Goal: Transaction & Acquisition: Purchase product/service

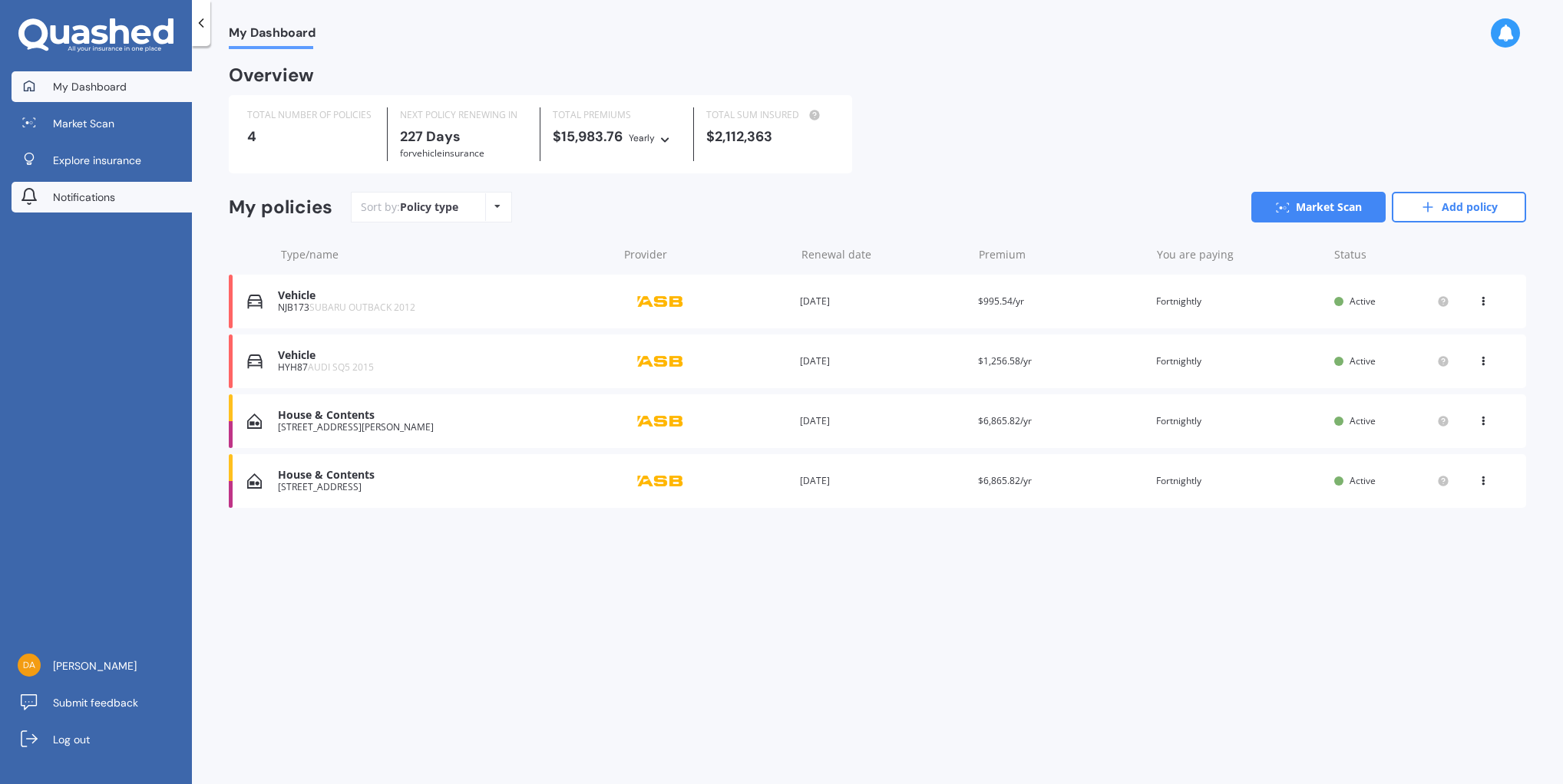
click at [79, 195] on span "Notifications" at bounding box center [83, 197] width 62 height 15
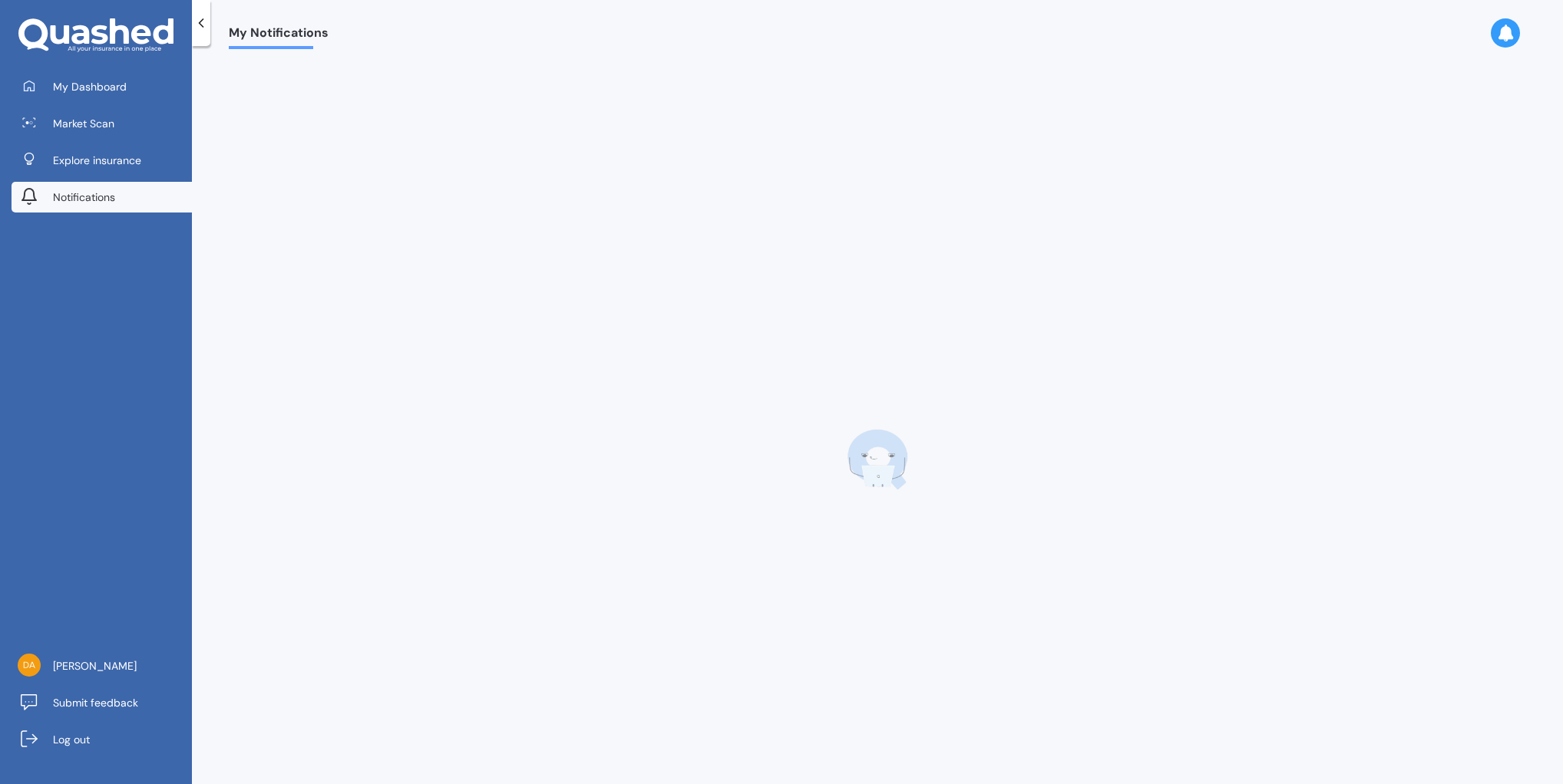
click at [79, 195] on span "Notifications" at bounding box center [83, 197] width 62 height 15
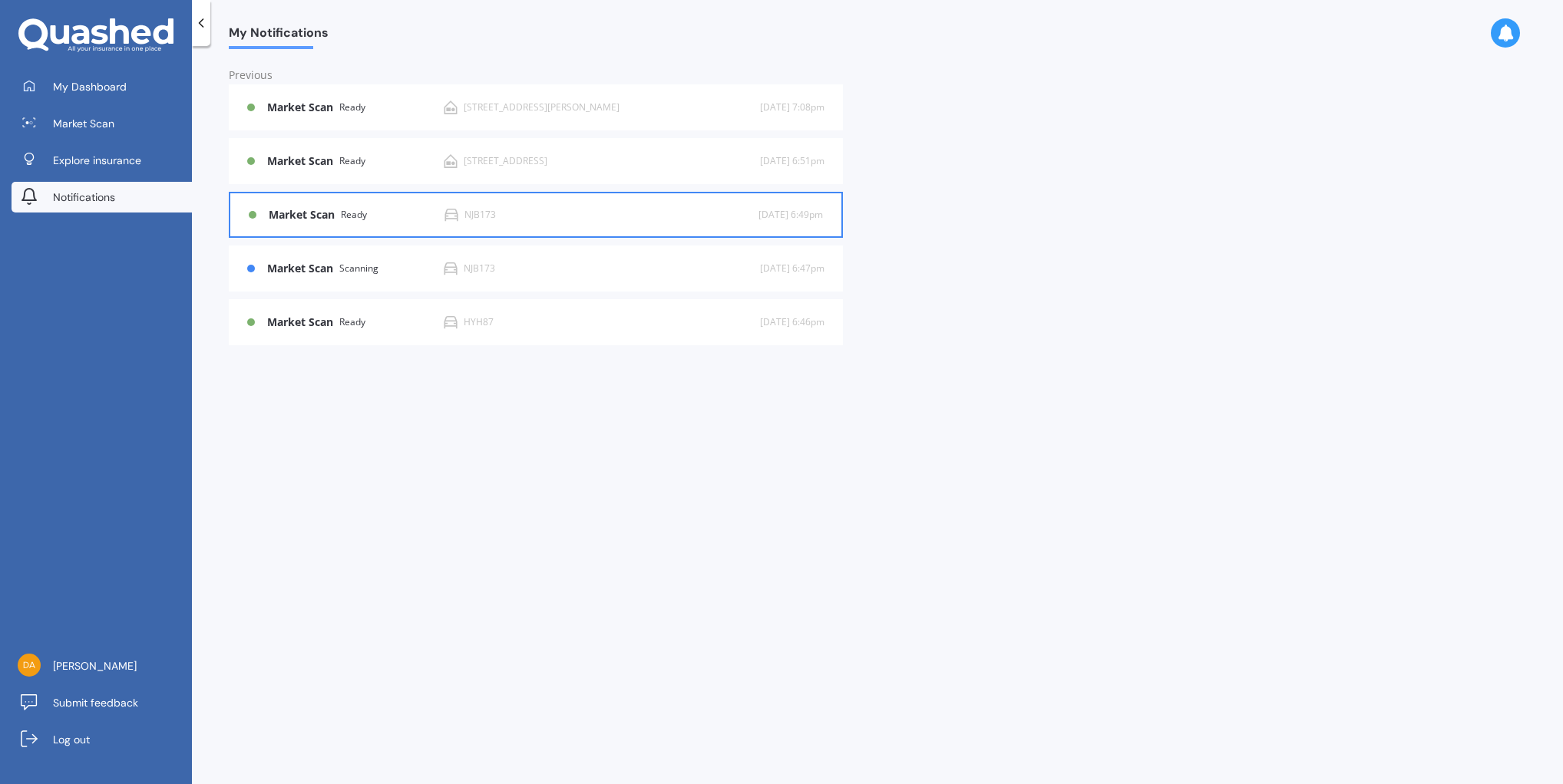
click at [458, 221] on div "Market Scan Ready NJB173 4 d [DATE] 6:49pm" at bounding box center [535, 215] width 574 height 43
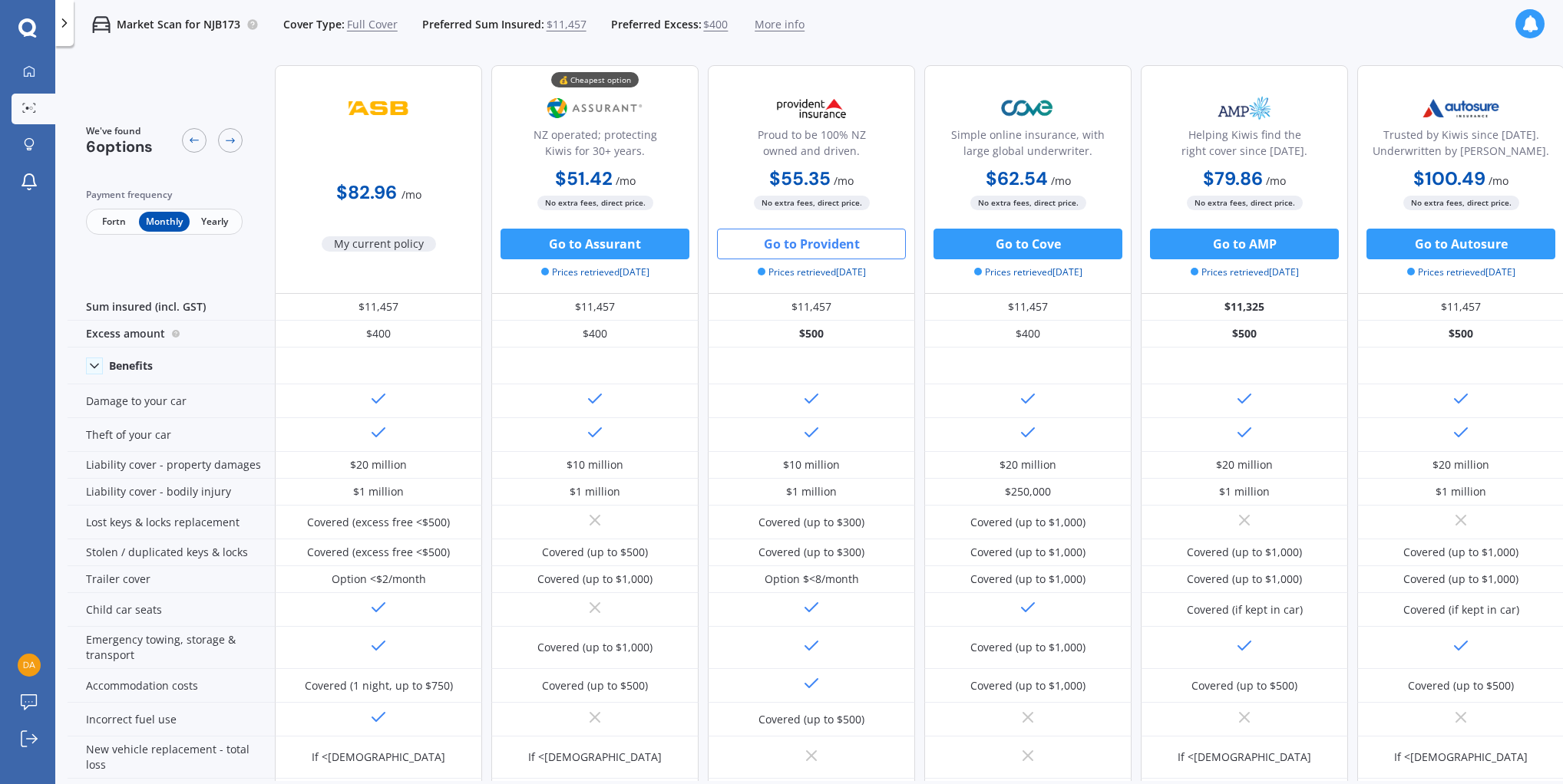
click at [797, 242] on button "Go to Provident" at bounding box center [811, 244] width 189 height 30
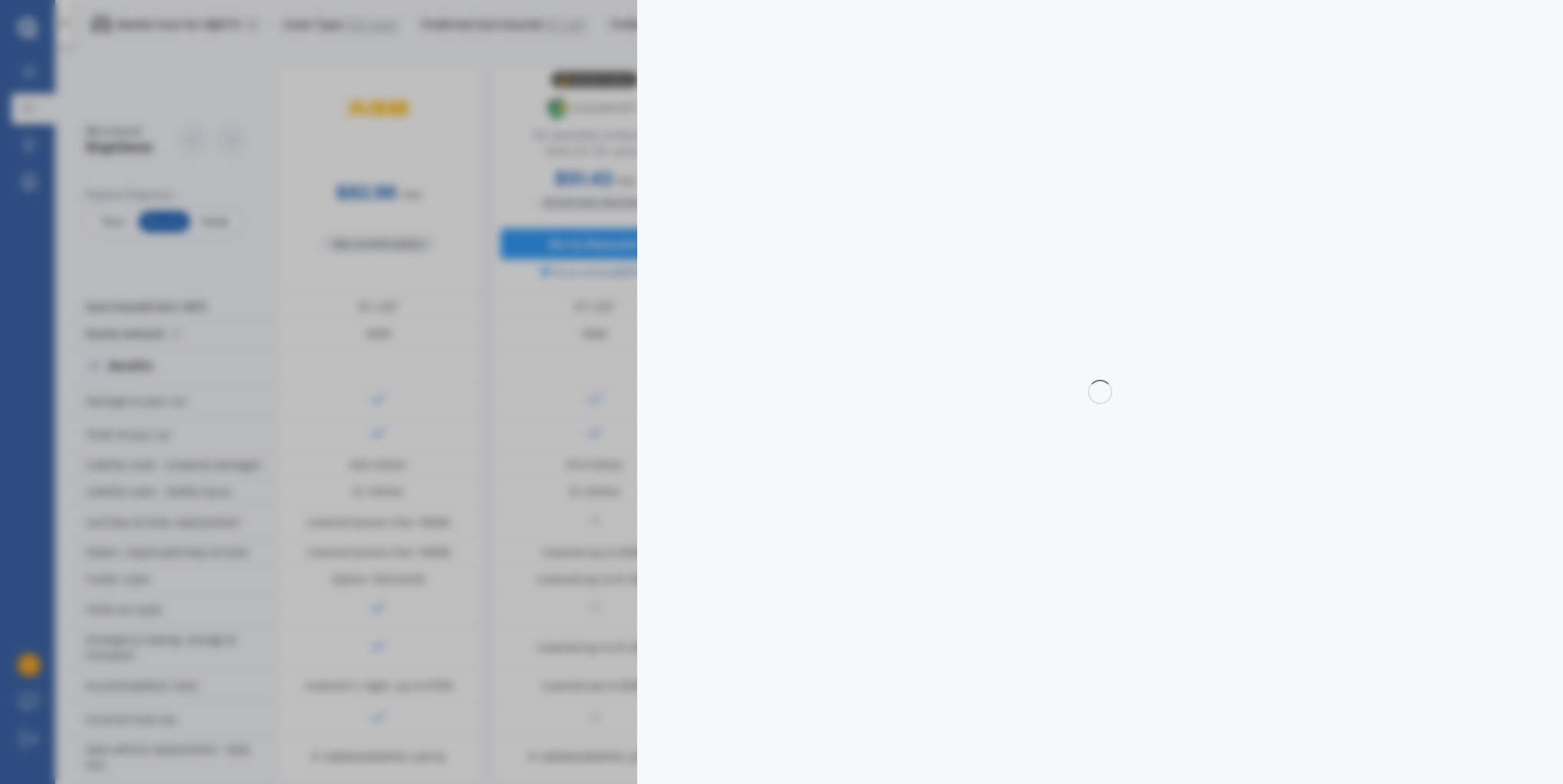
select select "Monthly"
select select "full"
select select "[STREET_ADDRESS]"
select select "SUBARU"
select select "OUTBACK"
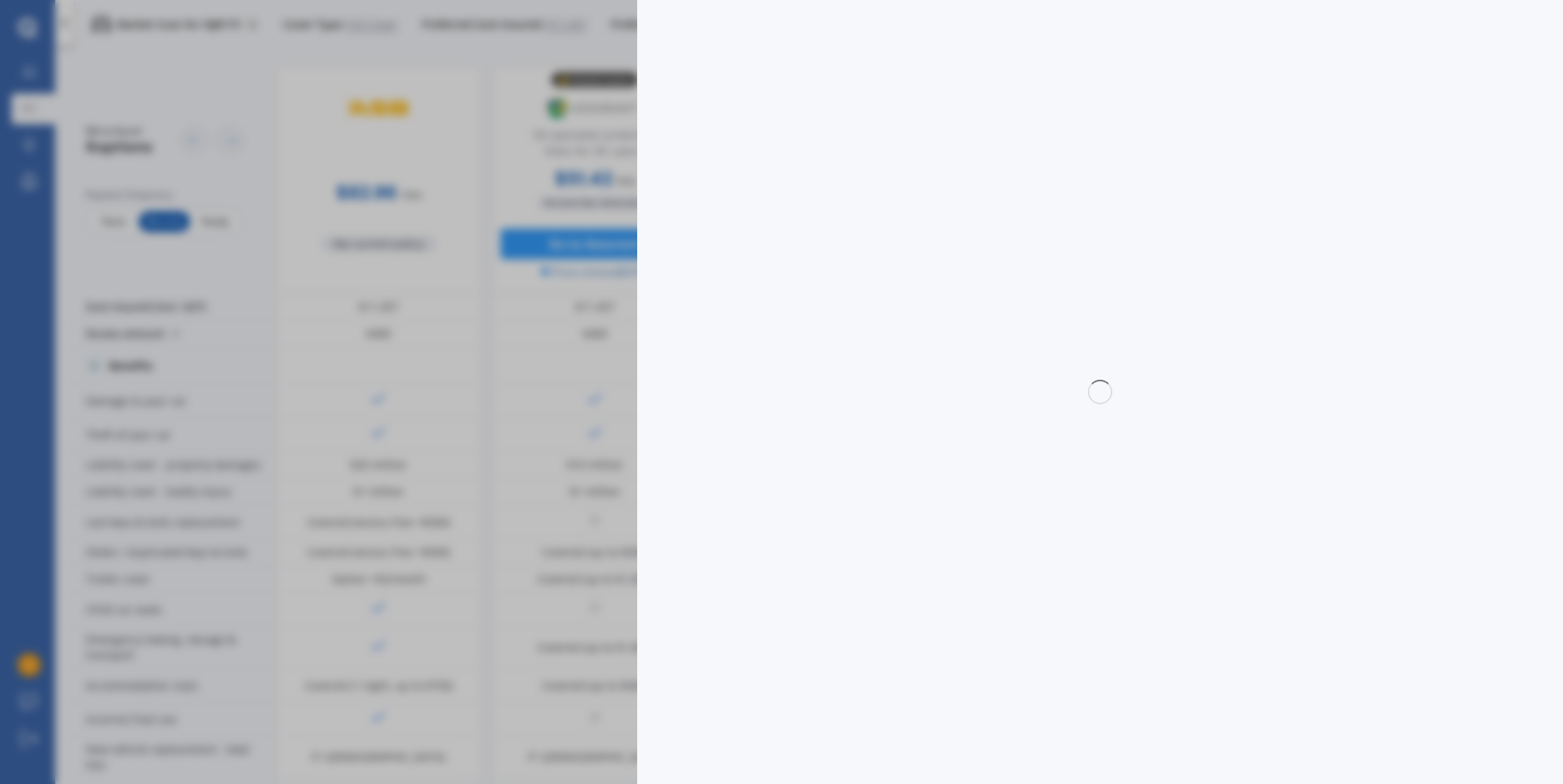
select select "NO"
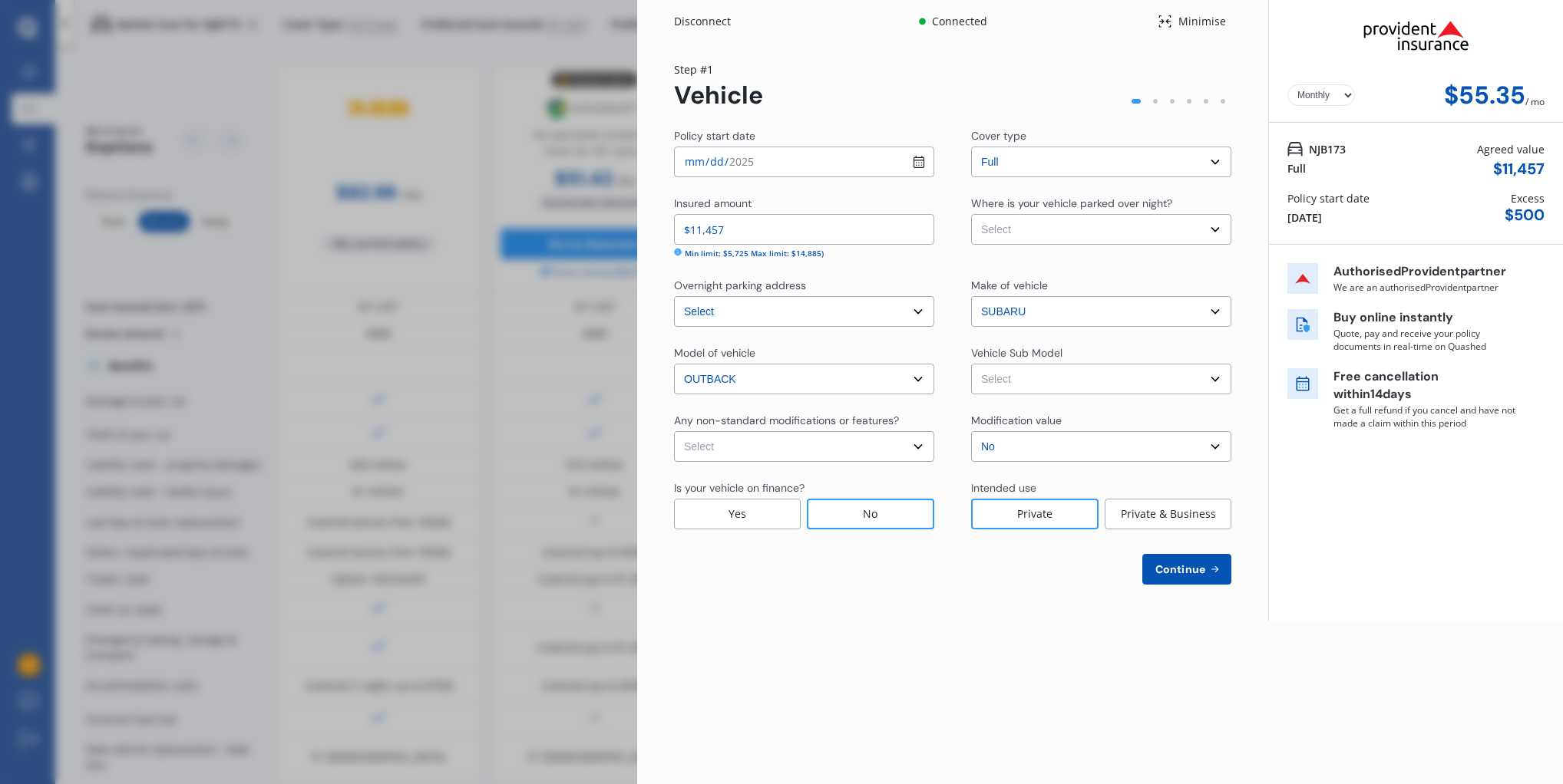
click at [918, 444] on select "Select None [MEDICAL_DATA] System(NOS) Roll Cage Full Racing Harness" at bounding box center [804, 446] width 260 height 30
select select "none"
click at [1214, 230] on select "Select Garage (fully enclosed) Off Street Parking Other" at bounding box center [1101, 230] width 260 height 30
select select "OFF-STREET"
click at [1215, 379] on select "Select Outback Wagon 5dr Lineartronic 6sp AWD 2.5i MY13" at bounding box center [1101, 379] width 260 height 30
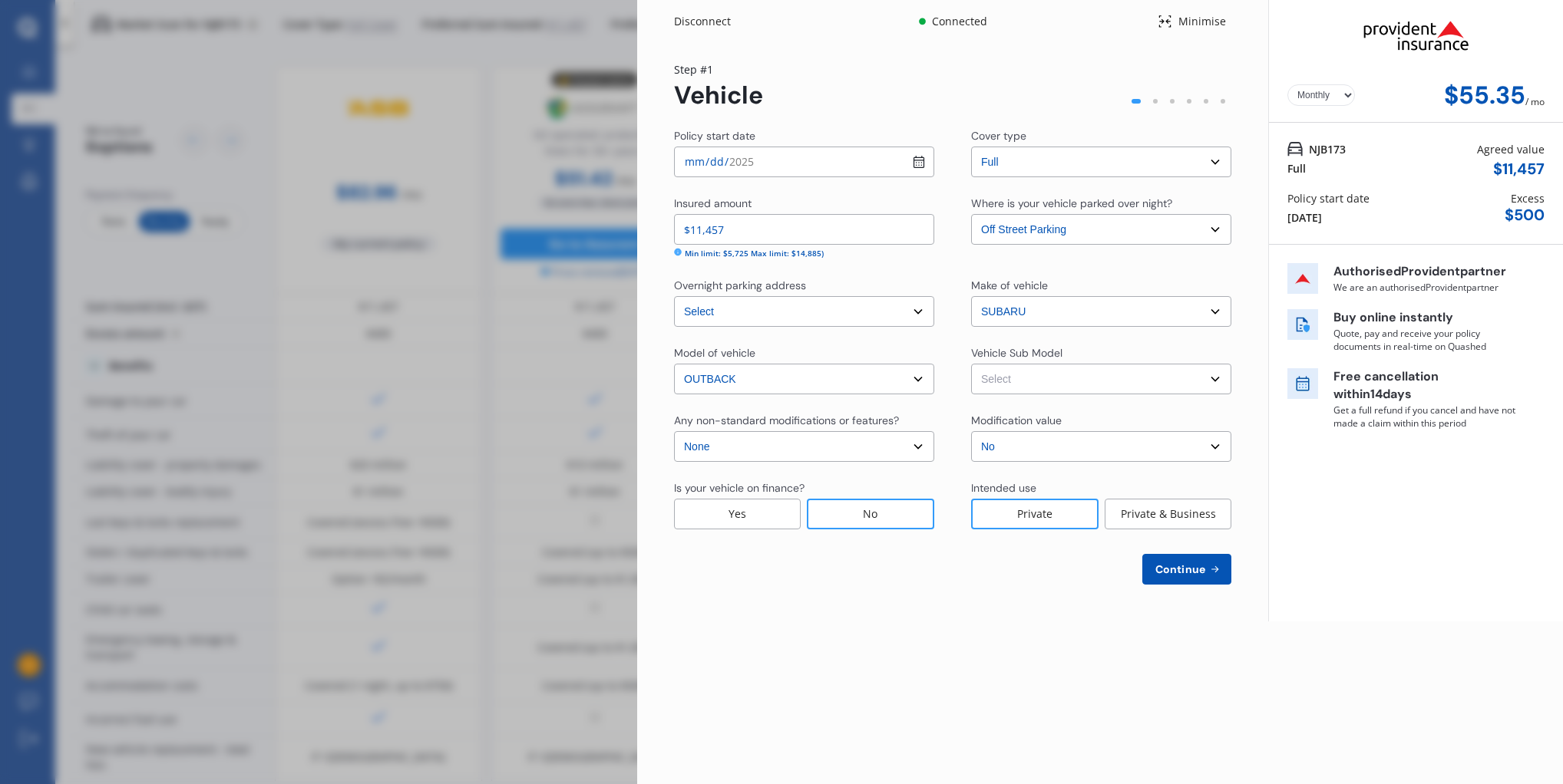
select select "NZVSUBA2012AEDF"
click at [1189, 568] on span "Continue" at bounding box center [1180, 569] width 56 height 12
select select "13"
select select "03"
select select "1959"
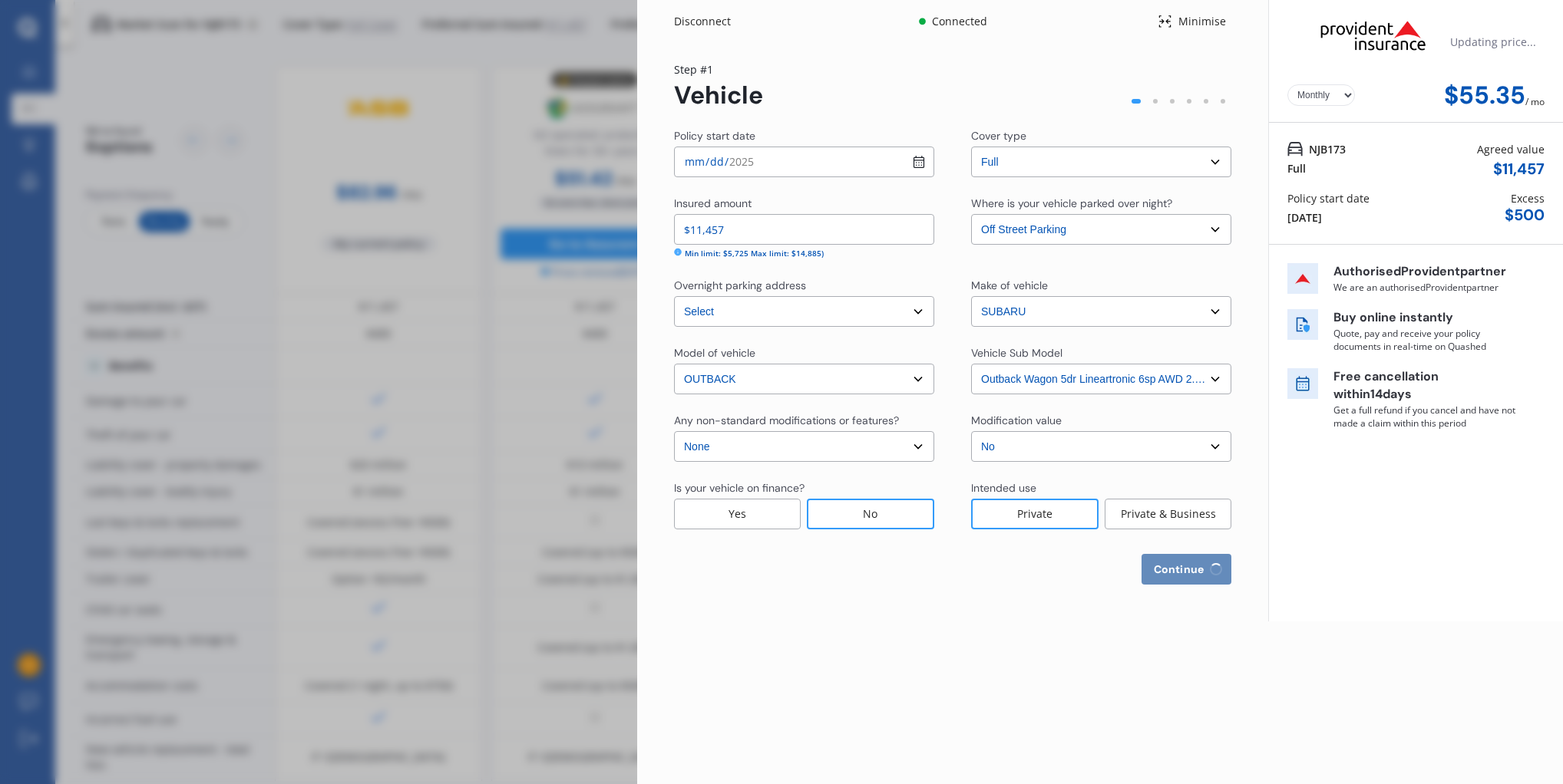
select select "NZ_FULL"
select select "0"
select select "25"
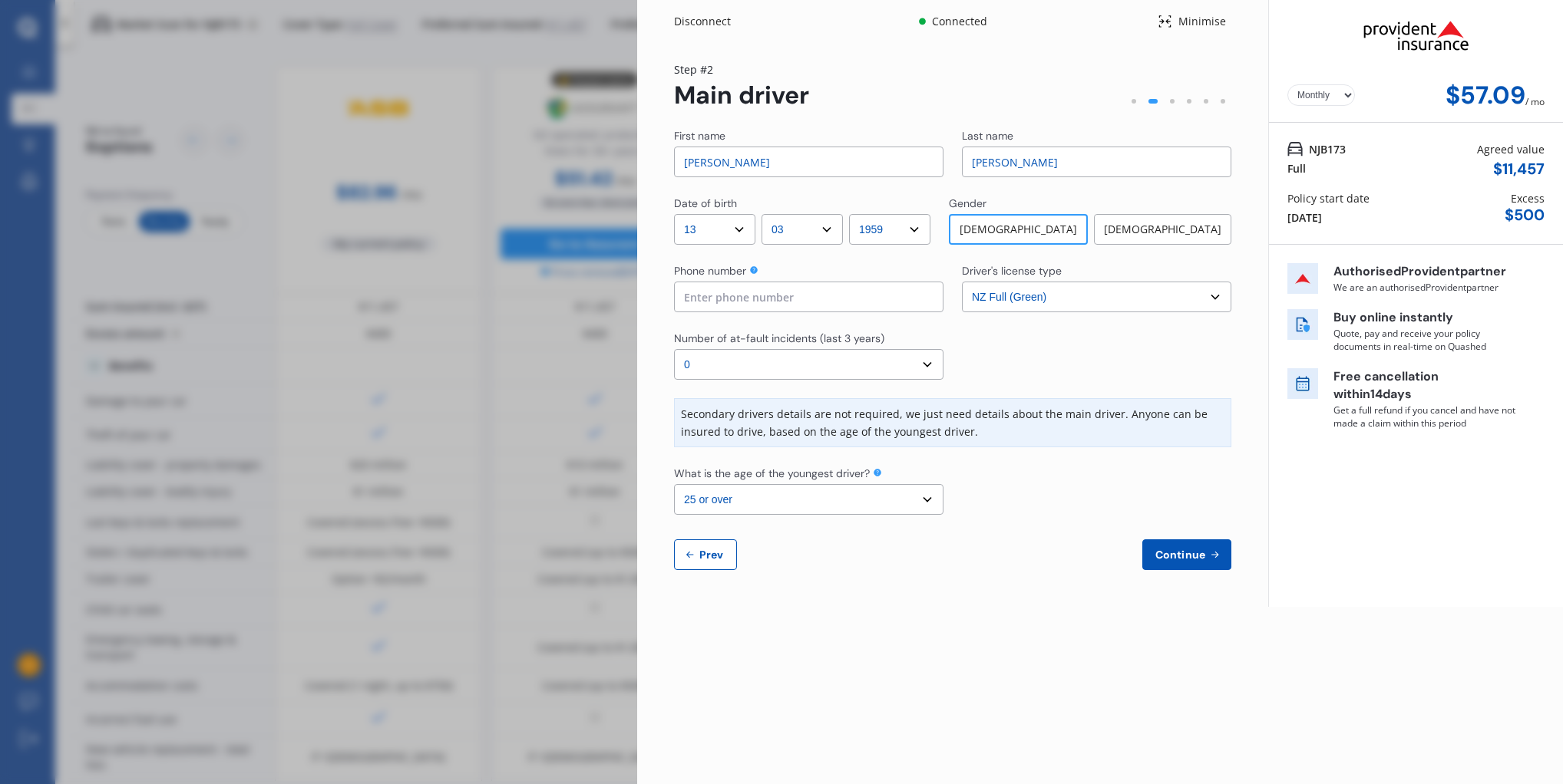
click at [727, 165] on input "[PERSON_NAME]" at bounding box center [808, 162] width 270 height 30
type input "G"
type input "[PERSON_NAME]"
click at [757, 295] on input at bounding box center [808, 297] width 270 height 30
type input "0272804427"
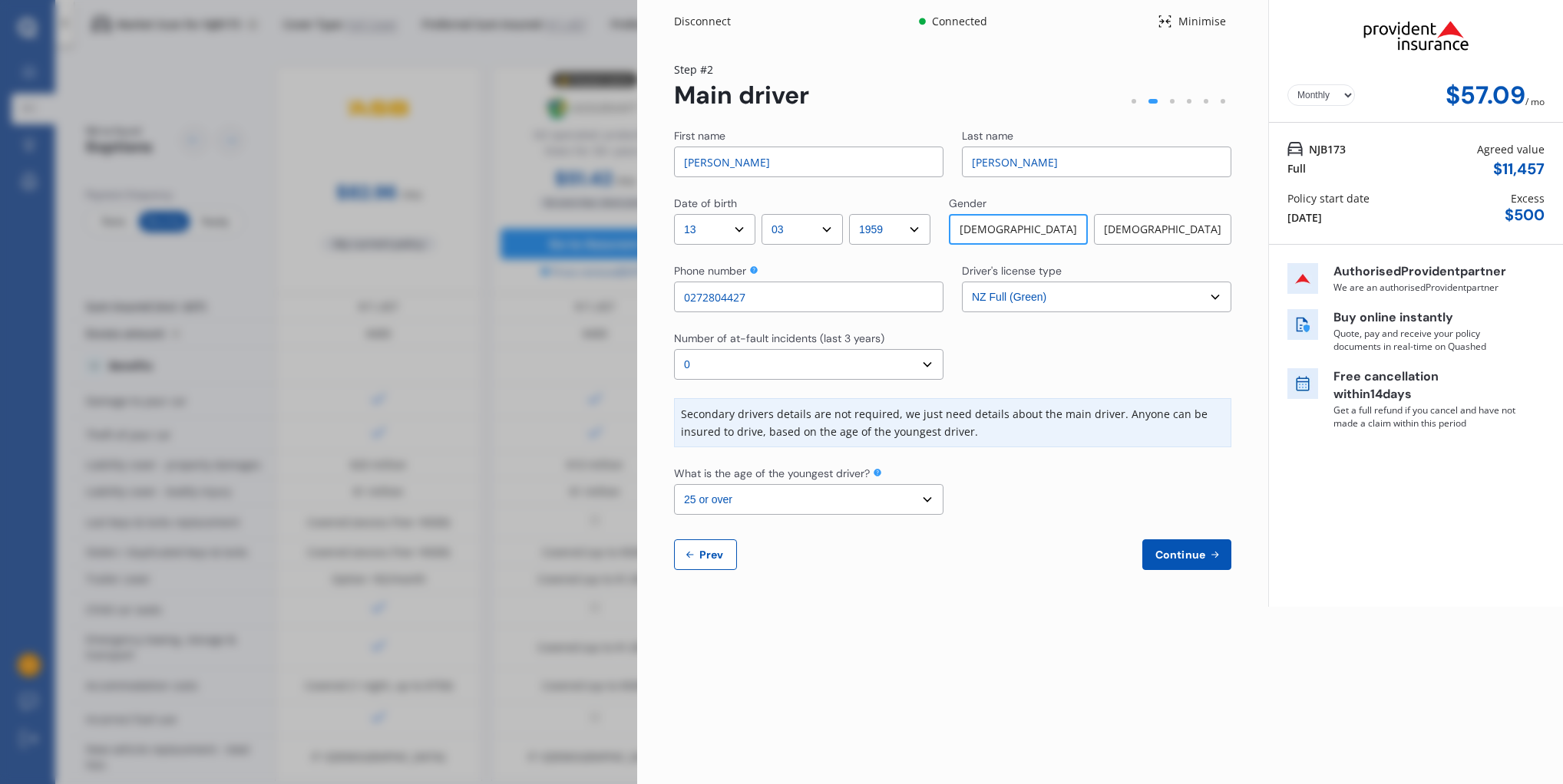
click at [1212, 297] on select "Select driver's license type NZ Full (Green) NZ Supervised (Green) NZ Restricte…" at bounding box center [1097, 297] width 270 height 30
click at [778, 360] on select "Select number of at-fault incidents (last 3 years) 0 1 2 3 4 5 or more" at bounding box center [808, 364] width 270 height 30
click at [1178, 552] on span "Continue" at bounding box center [1180, 554] width 56 height 12
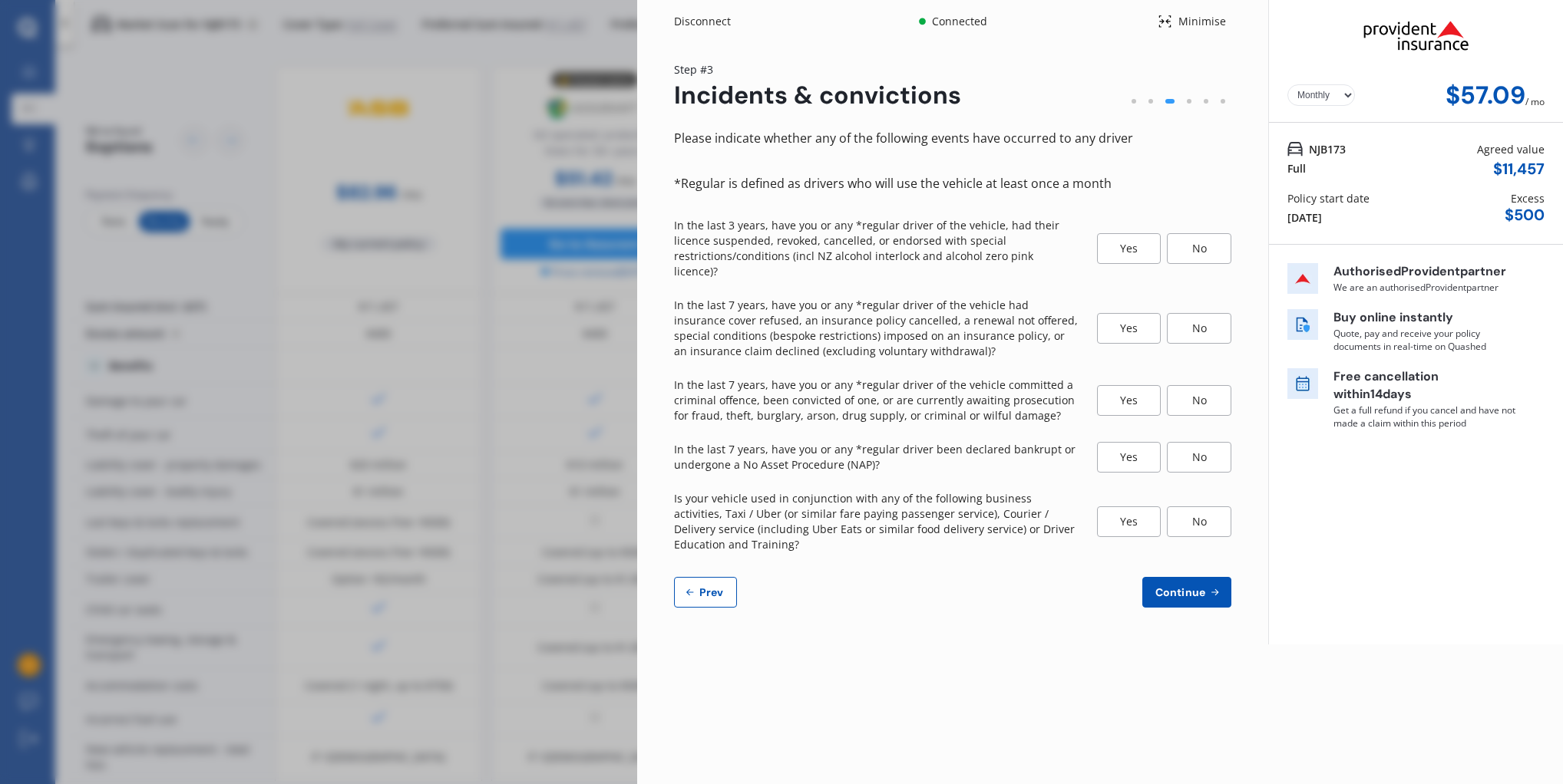
click at [1206, 241] on div "No" at bounding box center [1199, 249] width 64 height 30
click at [1217, 313] on div "No" at bounding box center [1199, 328] width 64 height 30
click at [1216, 385] on div "No" at bounding box center [1199, 400] width 64 height 30
click at [1215, 442] on div "No" at bounding box center [1199, 457] width 64 height 30
click at [1219, 506] on div "No" at bounding box center [1199, 522] width 64 height 30
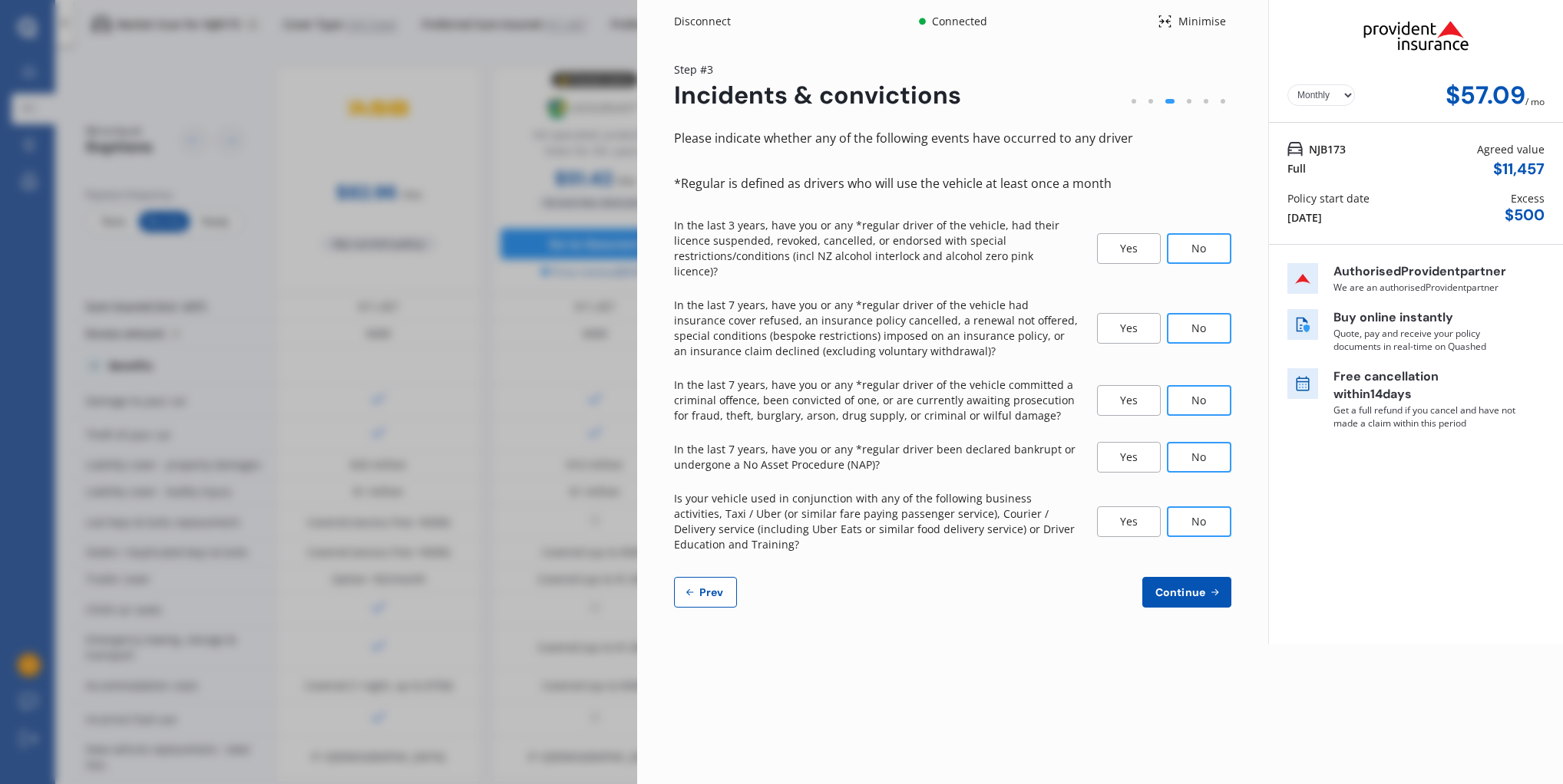
click at [1196, 586] on span "Continue" at bounding box center [1180, 591] width 56 height 12
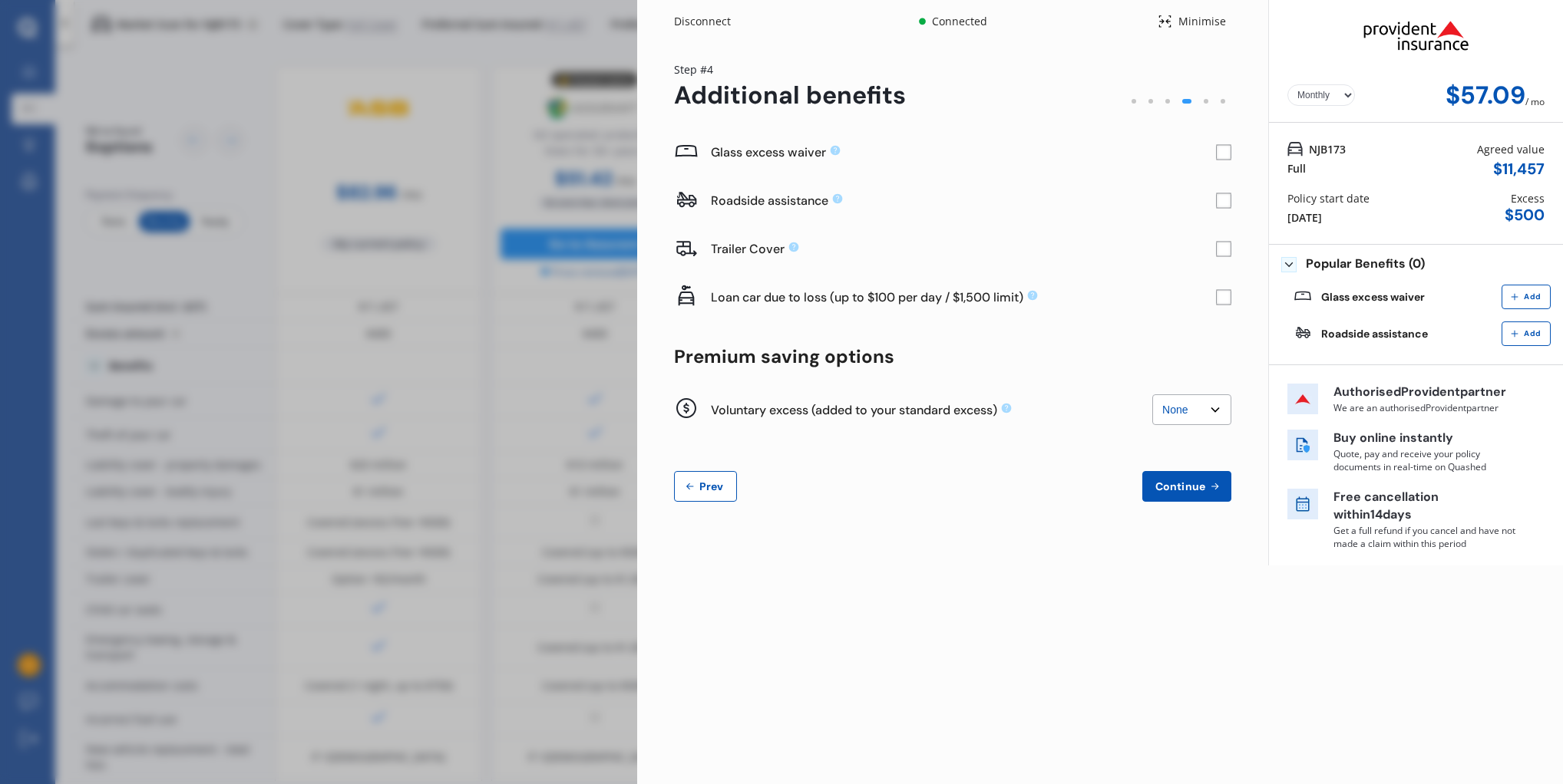
click at [1219, 153] on rect at bounding box center [1223, 152] width 15 height 15
click at [1213, 407] on select "None $200 $450 $700 $950 $1,200 $1,700" at bounding box center [1191, 409] width 79 height 30
click at [1178, 490] on span "Continue" at bounding box center [1180, 486] width 56 height 12
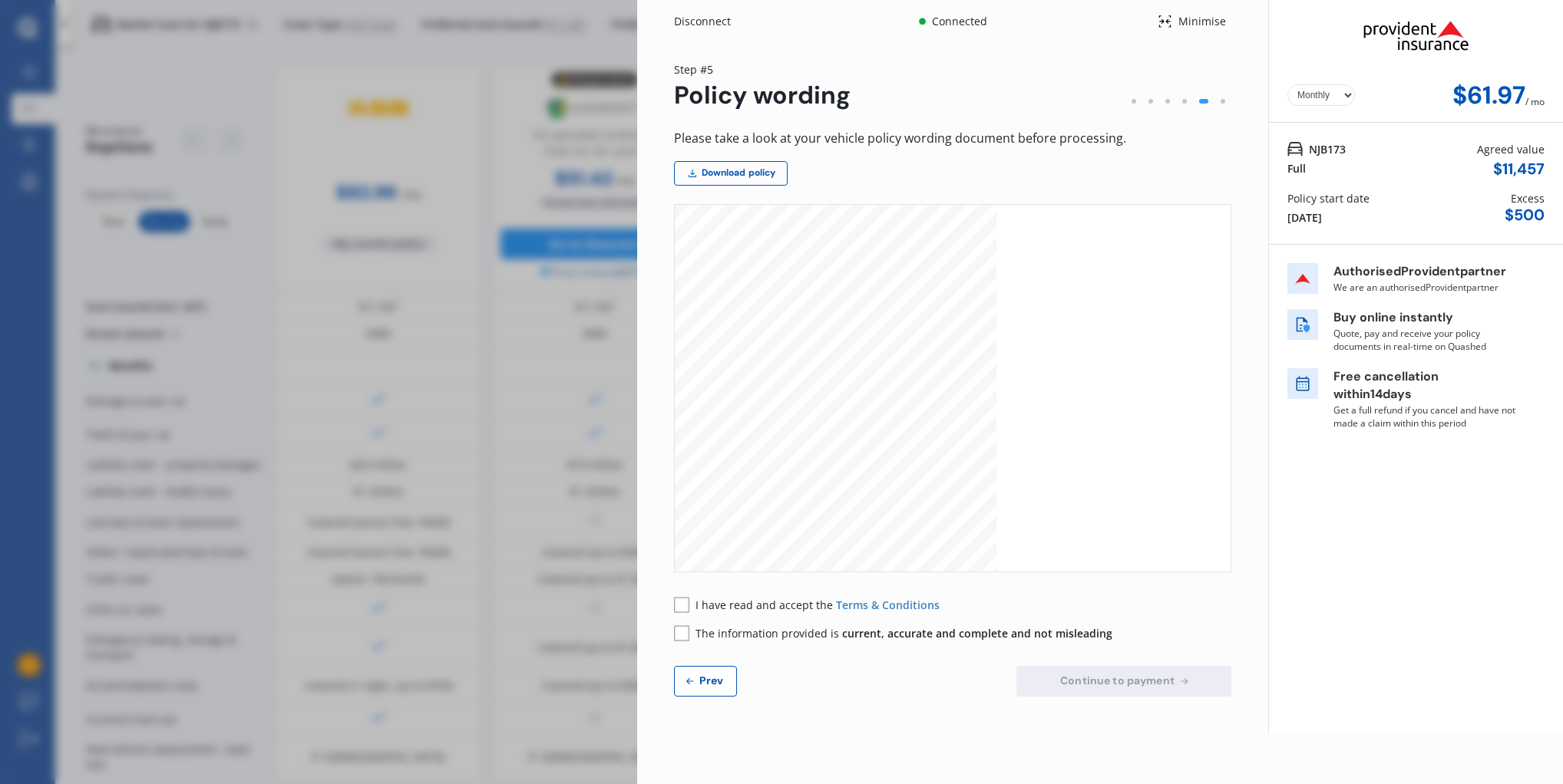
click at [685, 603] on rect at bounding box center [681, 604] width 15 height 15
click at [682, 632] on rect at bounding box center [681, 632] width 15 height 15
click at [705, 676] on span "Prev" at bounding box center [711, 680] width 31 height 12
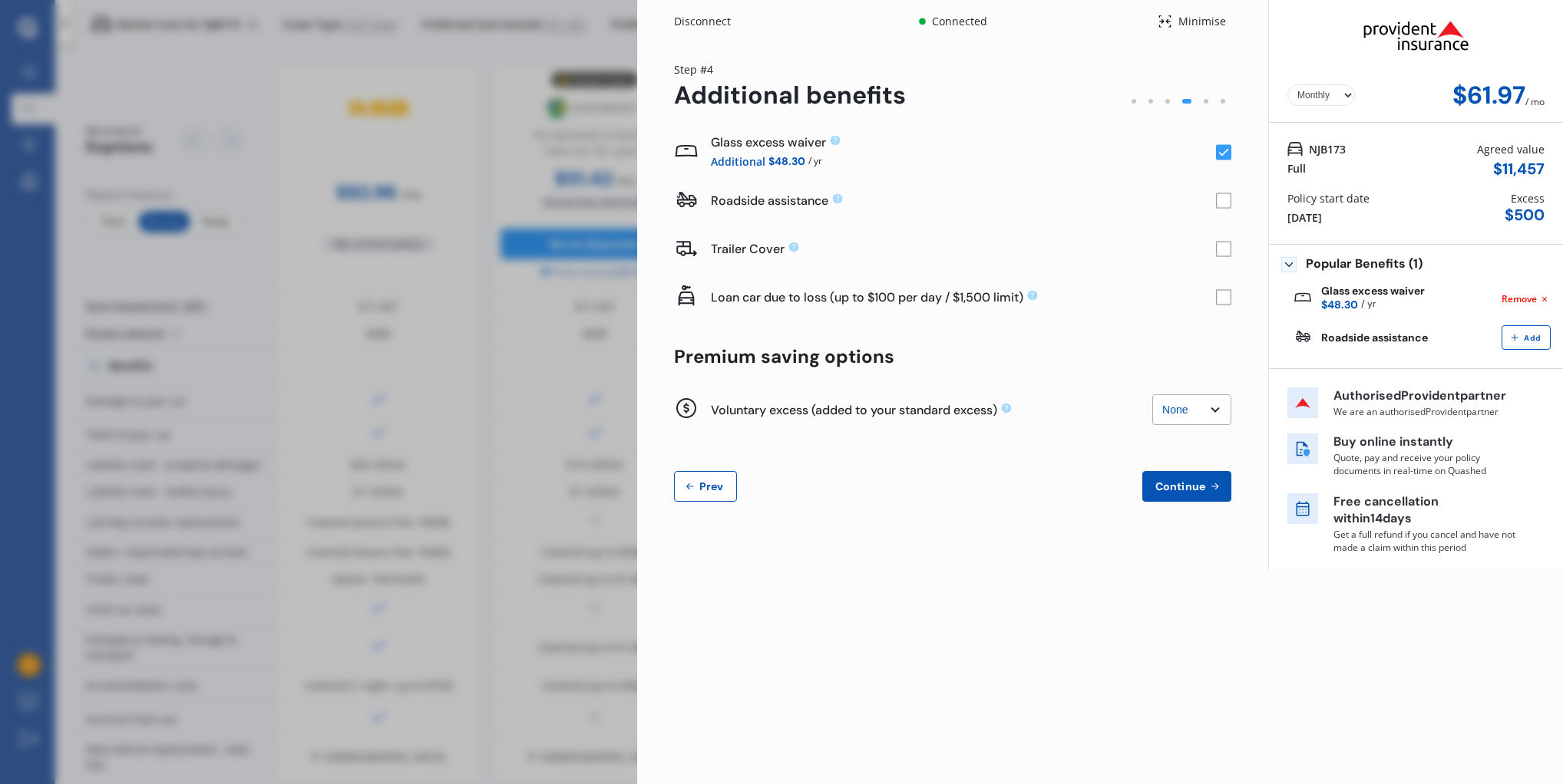
click at [706, 485] on span "Prev" at bounding box center [711, 486] width 31 height 12
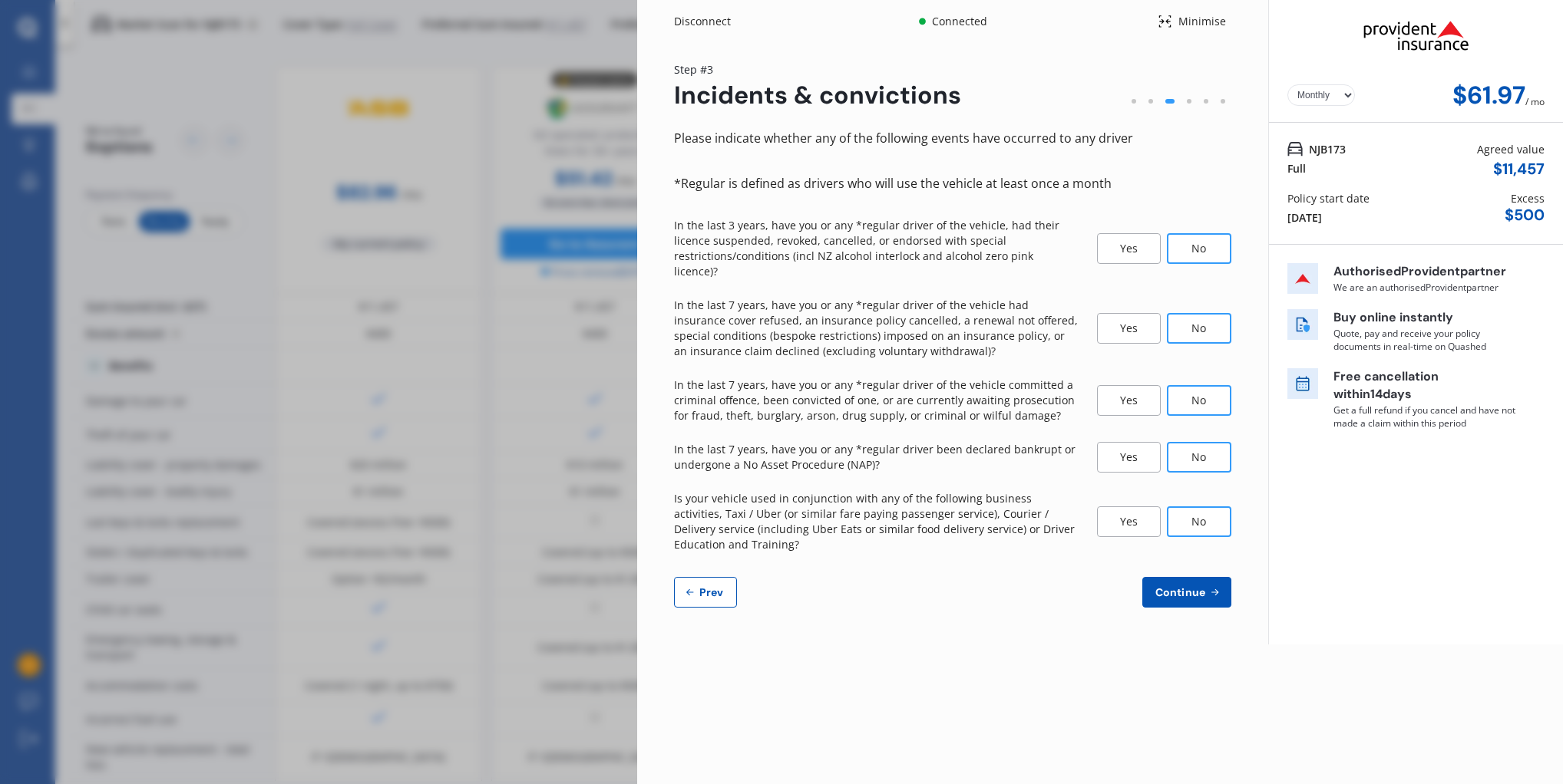
click at [712, 586] on span "Prev" at bounding box center [711, 591] width 31 height 12
select select "13"
select select "03"
select select "1959"
select select "NZ_FULL"
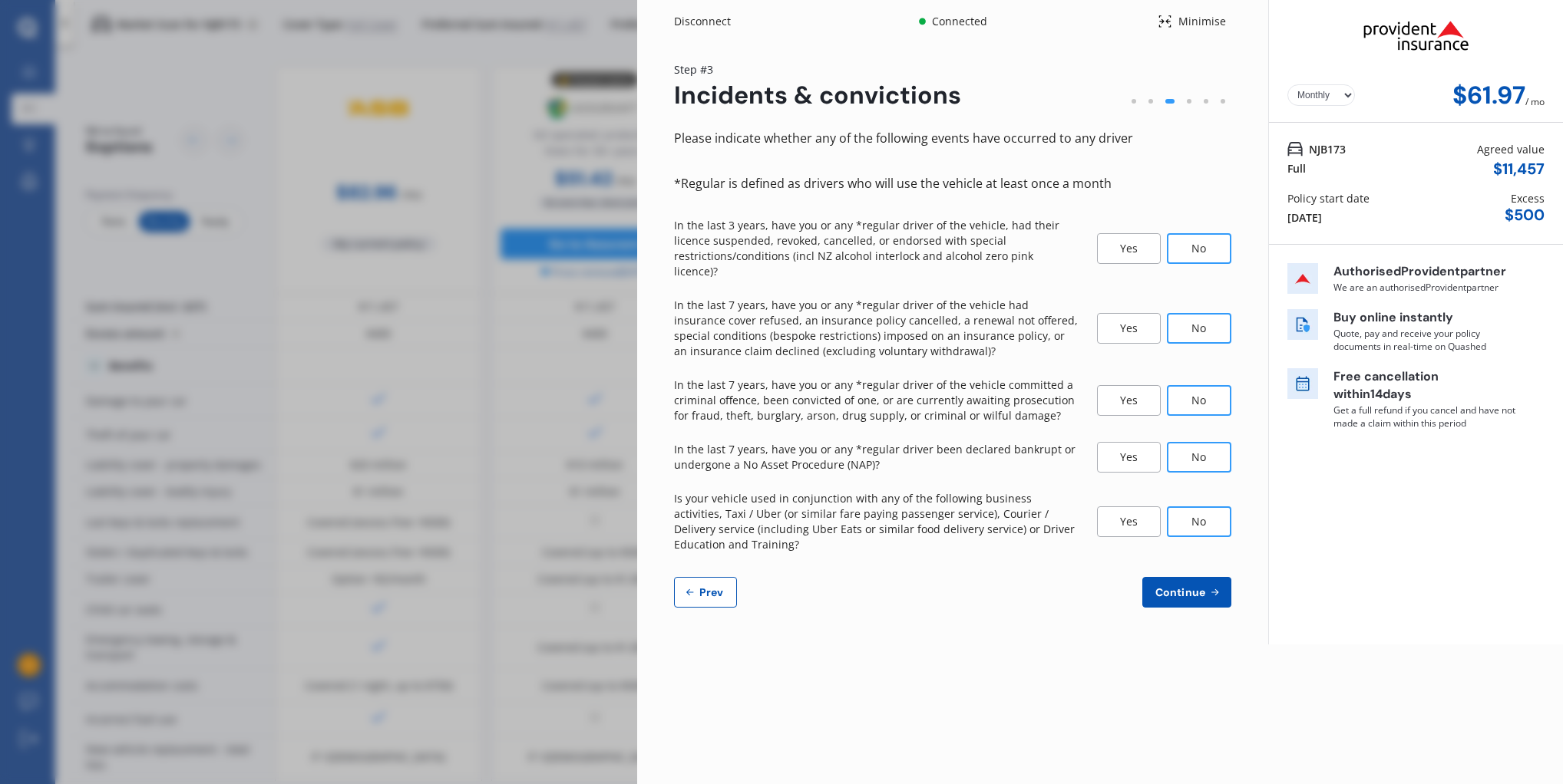
select select "0"
select select "25"
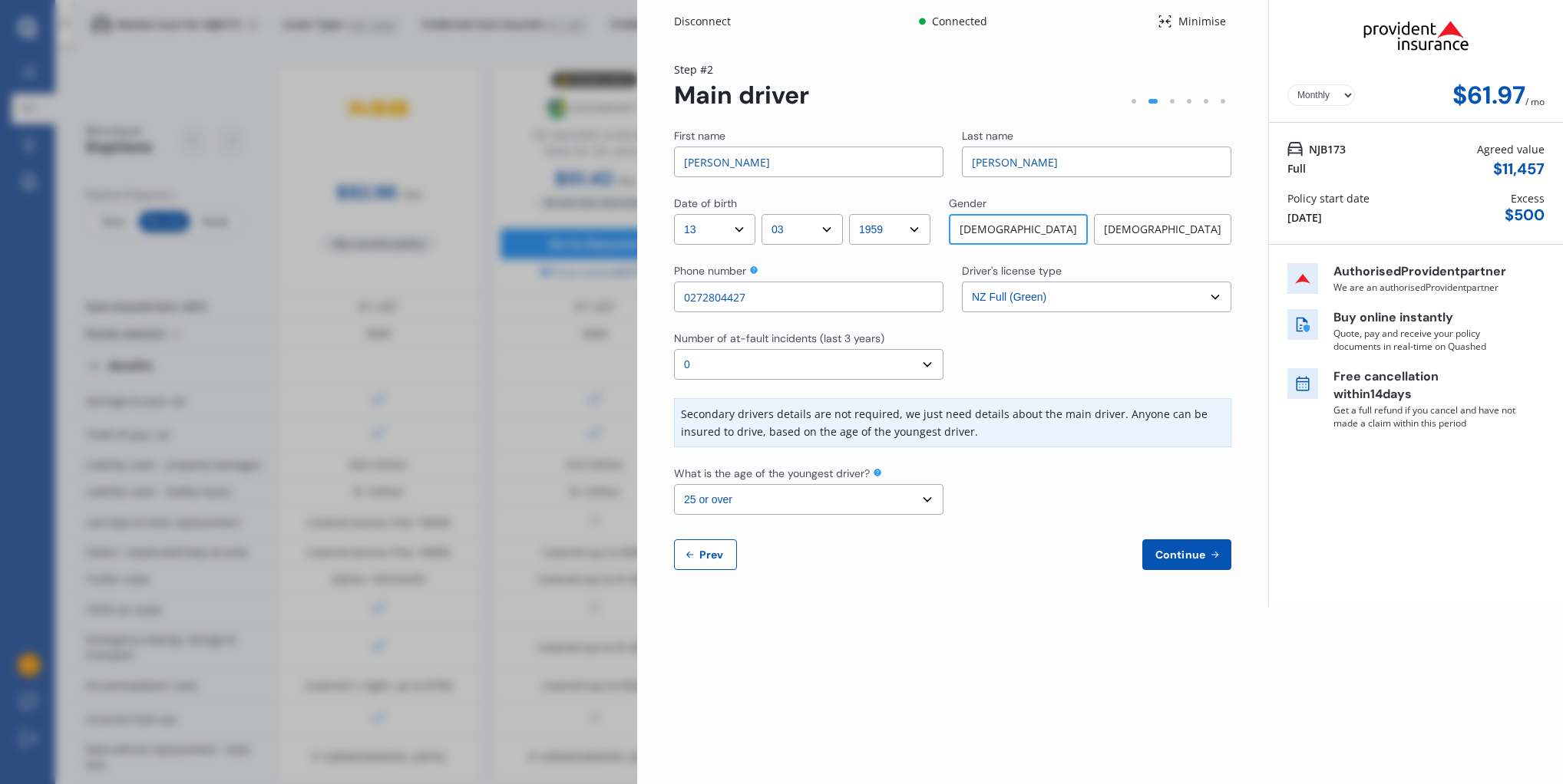
click at [706, 552] on span "Prev" at bounding box center [711, 554] width 31 height 12
select select "full"
select select "OFF-STREET"
select select "[STREET_ADDRESS]"
select select "SUBARU"
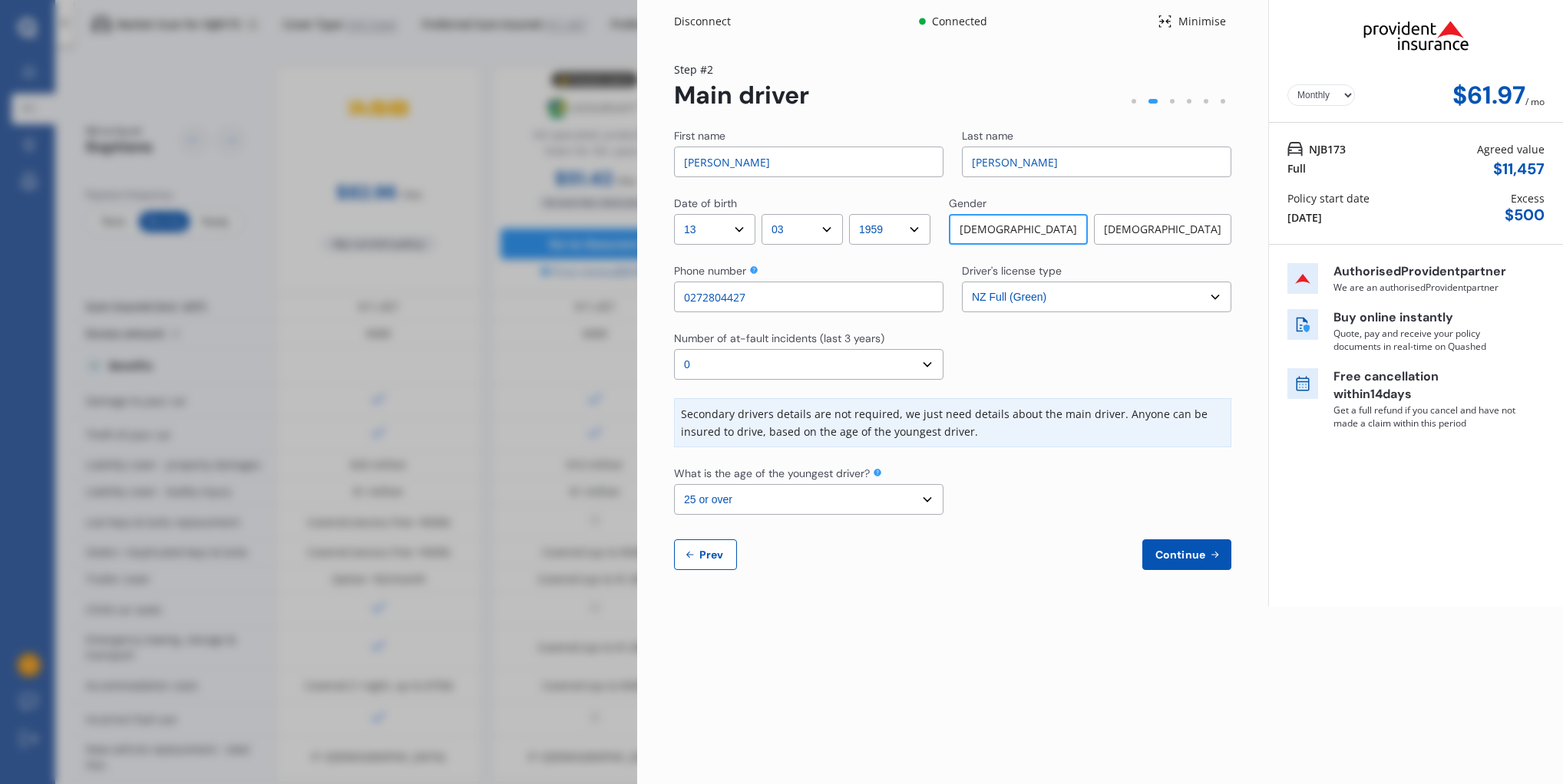
select select "OUTBACK"
select select "NZVSUBA2012AEDF"
select select "none"
select select "NO"
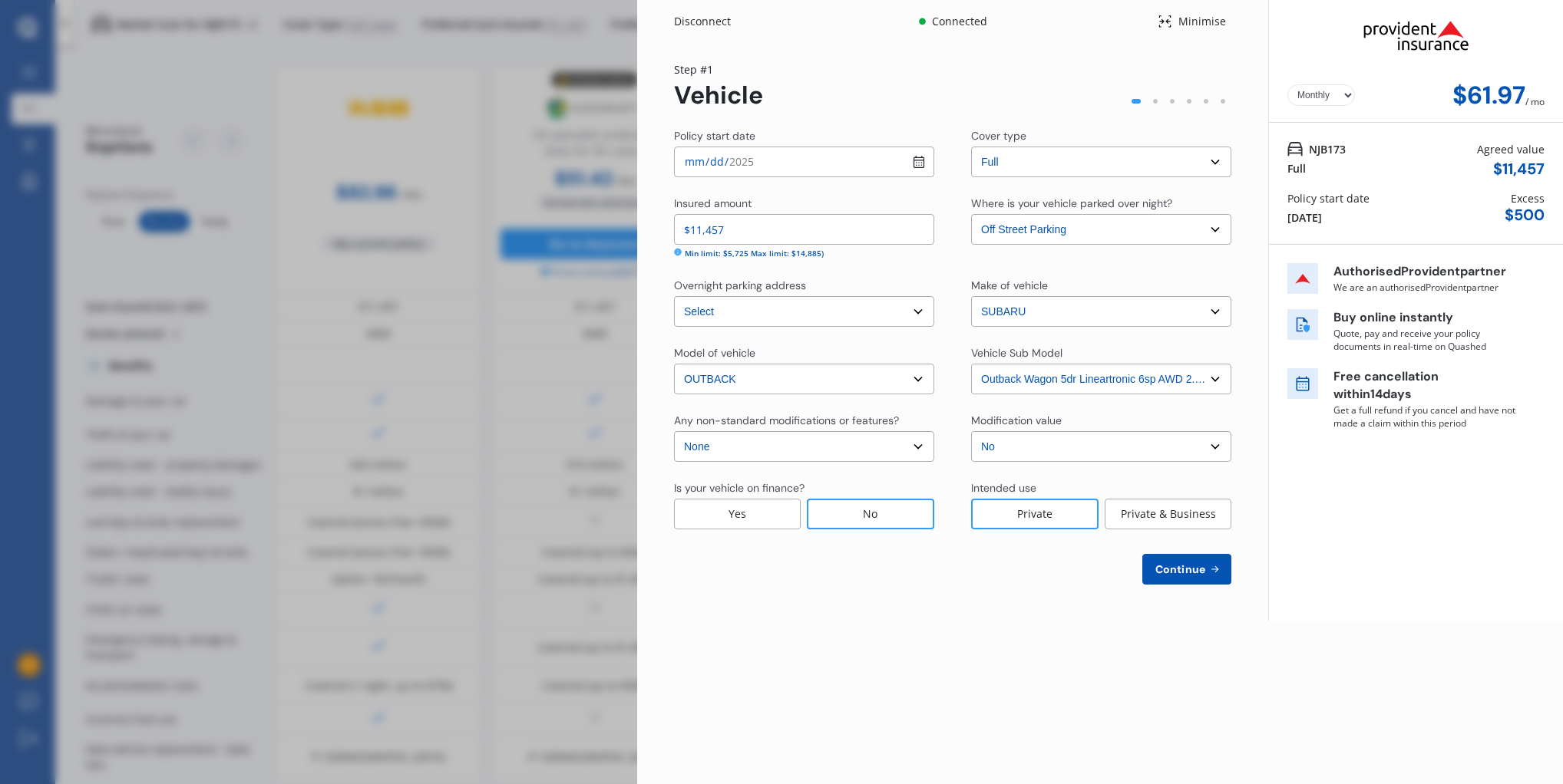
click at [474, 364] on div "Disconnect Connected Minimise Yearly Monthly $61.97 / mo Step # 1 Vehicle Polic…" at bounding box center [781, 392] width 1563 height 784
drag, startPoint x: 412, startPoint y: 342, endPoint x: 419, endPoint y: 337, distance: 8.6
click at [413, 342] on div "Disconnect Connected Minimise Yearly Monthly $61.97 / mo Step # 1 Vehicle Polic…" at bounding box center [781, 392] width 1563 height 784
click at [700, 22] on div "Disconnect" at bounding box center [710, 21] width 74 height 15
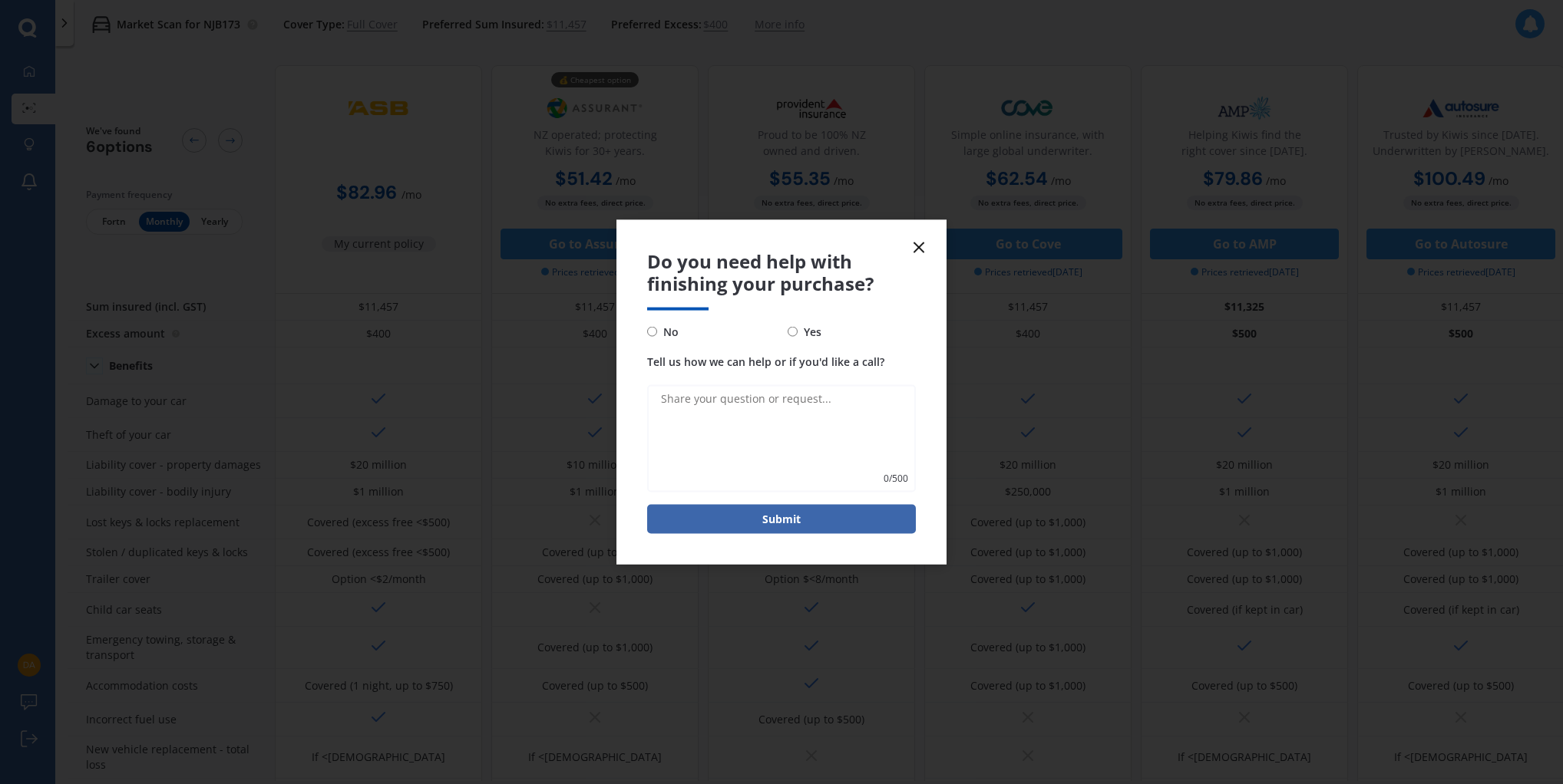
click at [651, 330] on input "No" at bounding box center [652, 331] width 10 height 10
radio input "true"
click at [918, 248] on line at bounding box center [918, 247] width 9 height 9
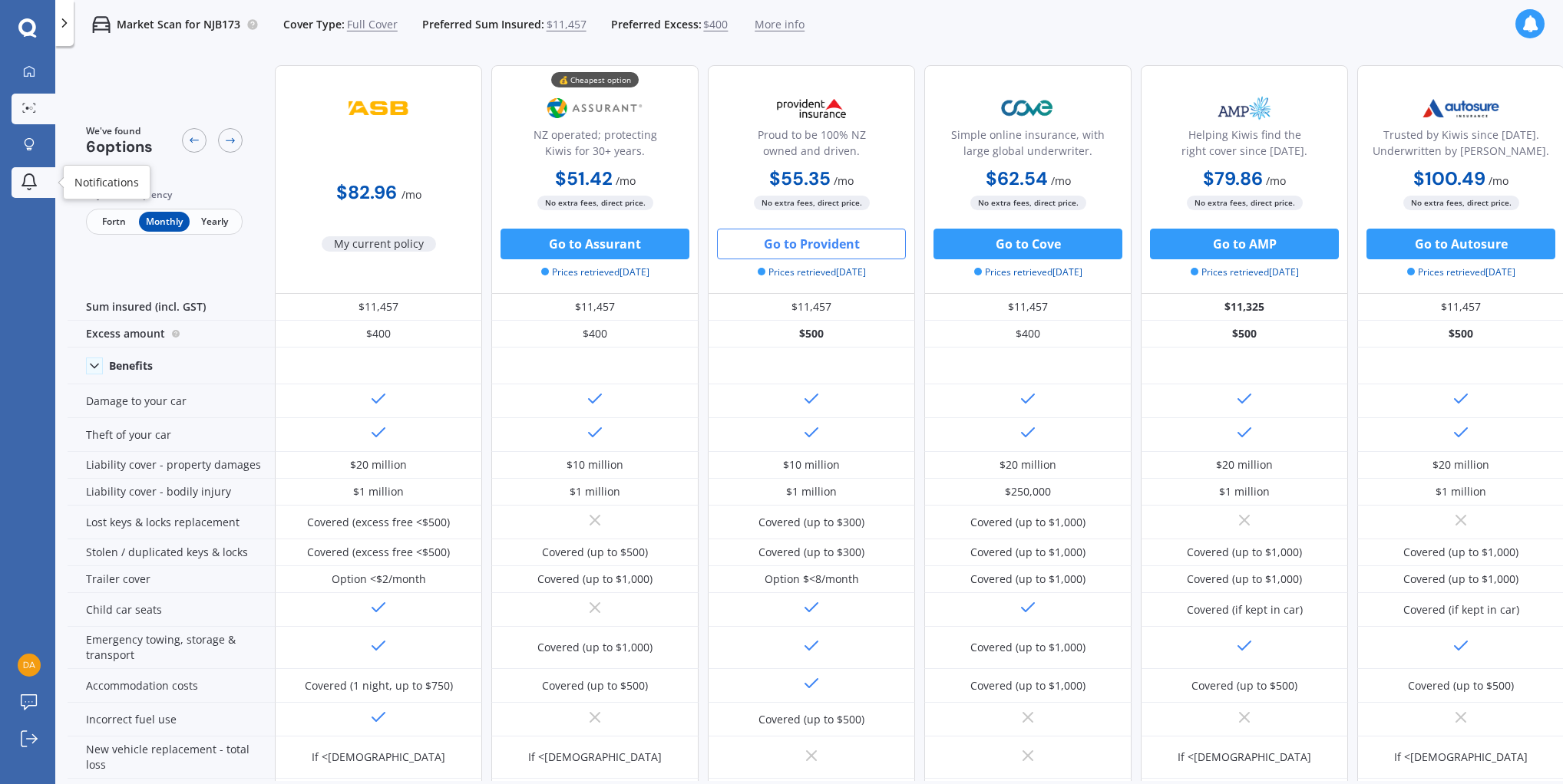
click at [31, 181] on icon at bounding box center [29, 181] width 18 height 18
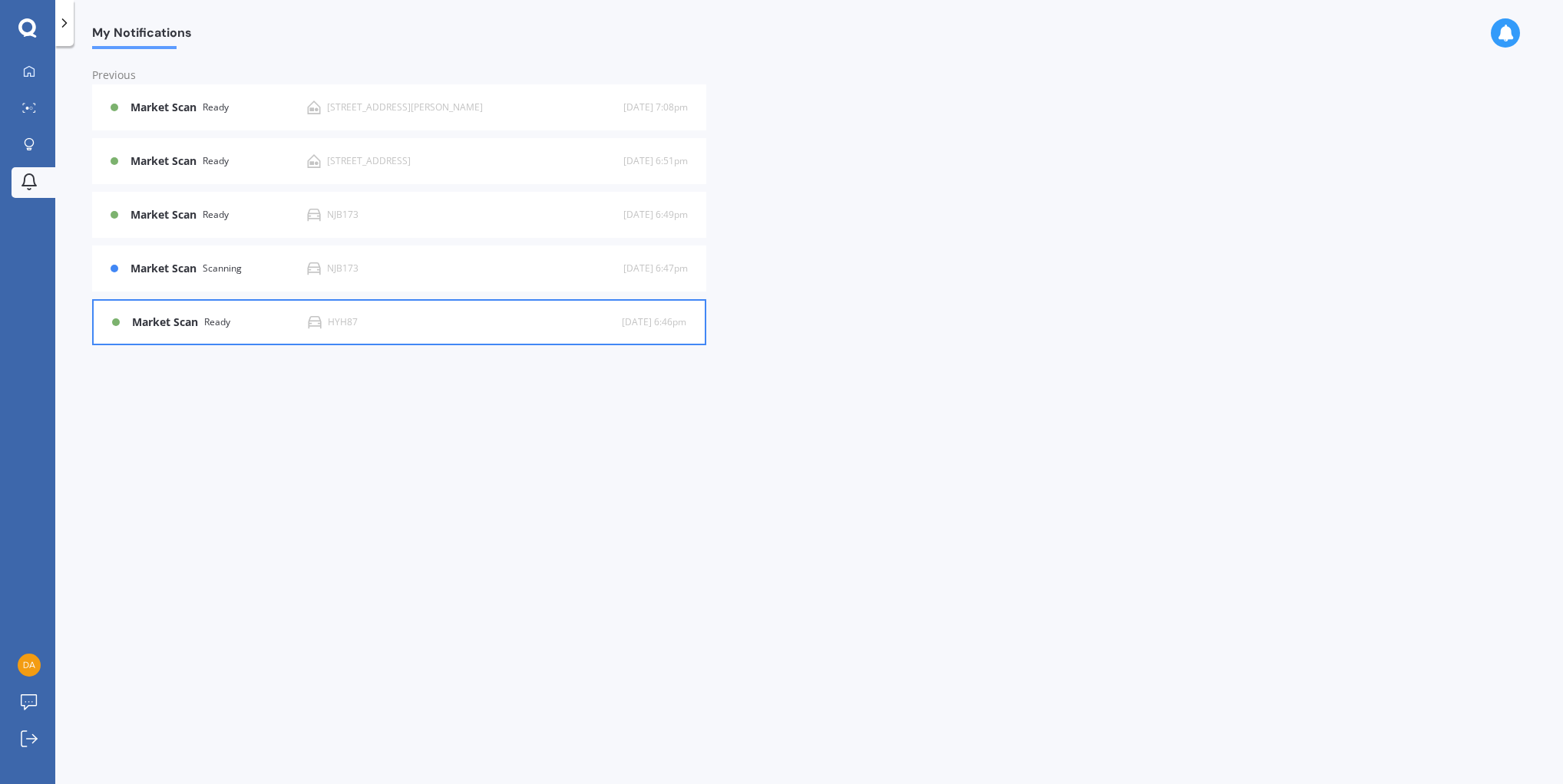
click at [332, 324] on div "HYH87" at bounding box center [342, 322] width 30 height 10
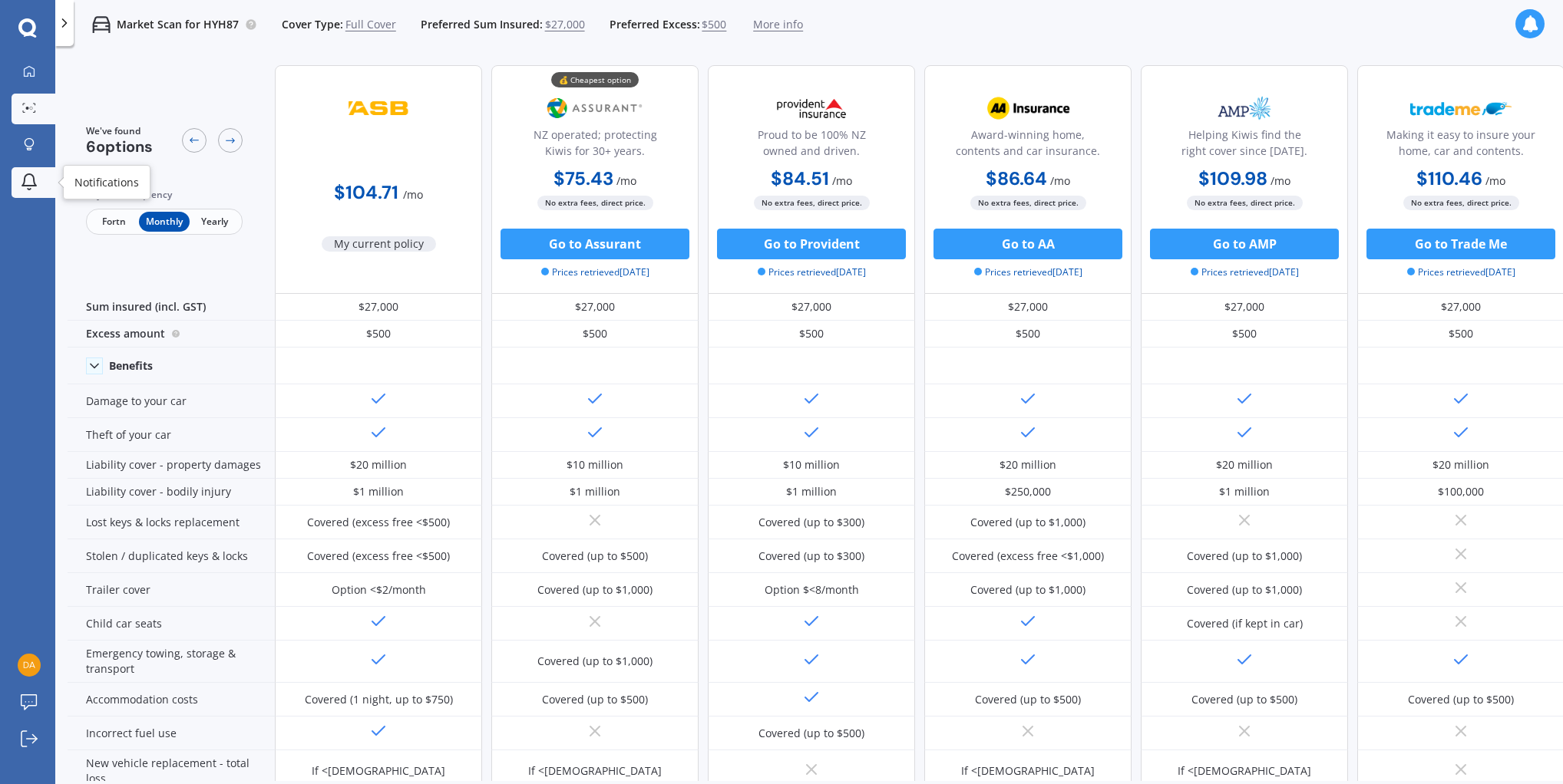
click at [33, 174] on icon at bounding box center [29, 181] width 18 height 18
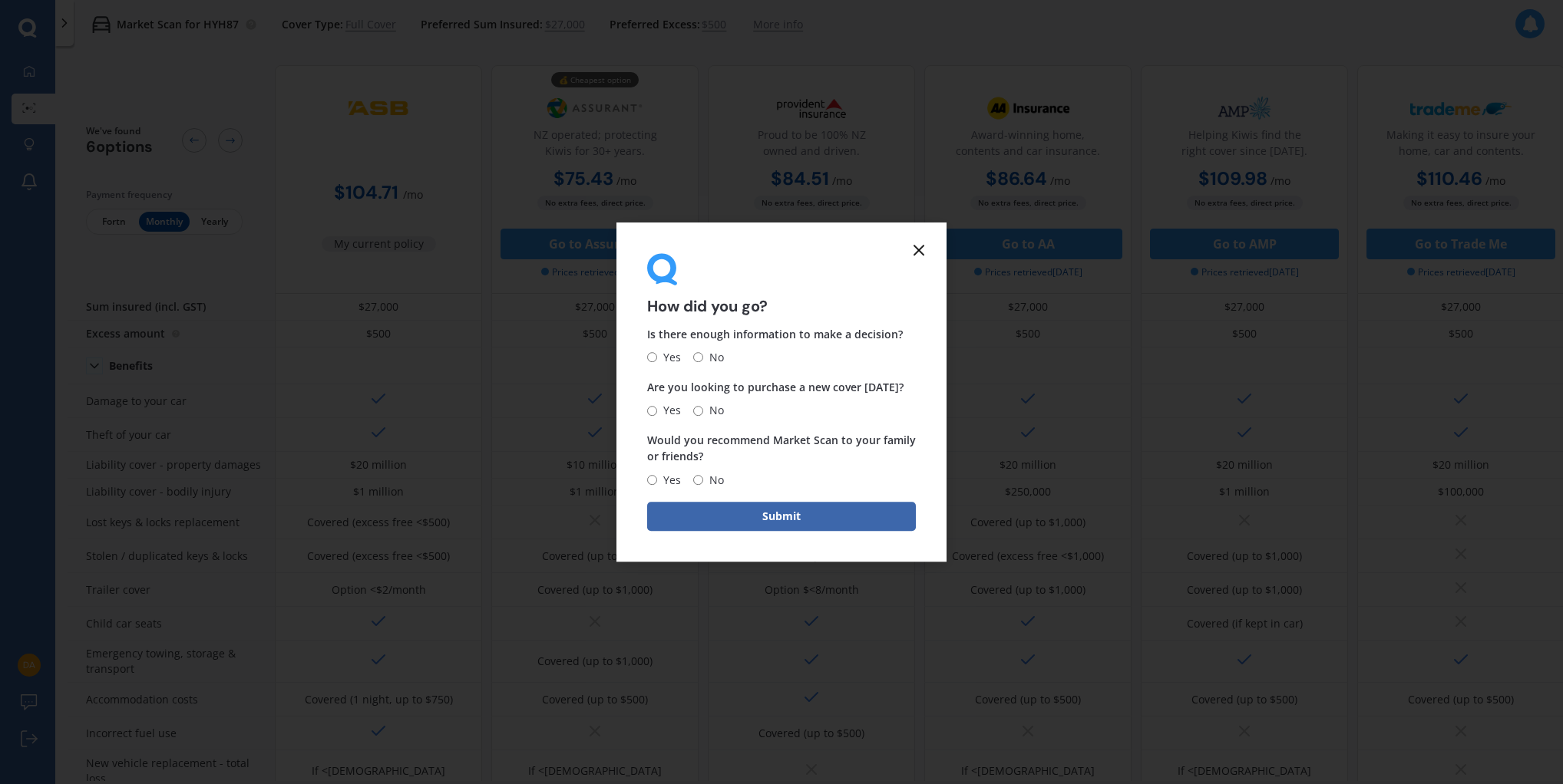
click at [920, 248] on line at bounding box center [918, 250] width 9 height 9
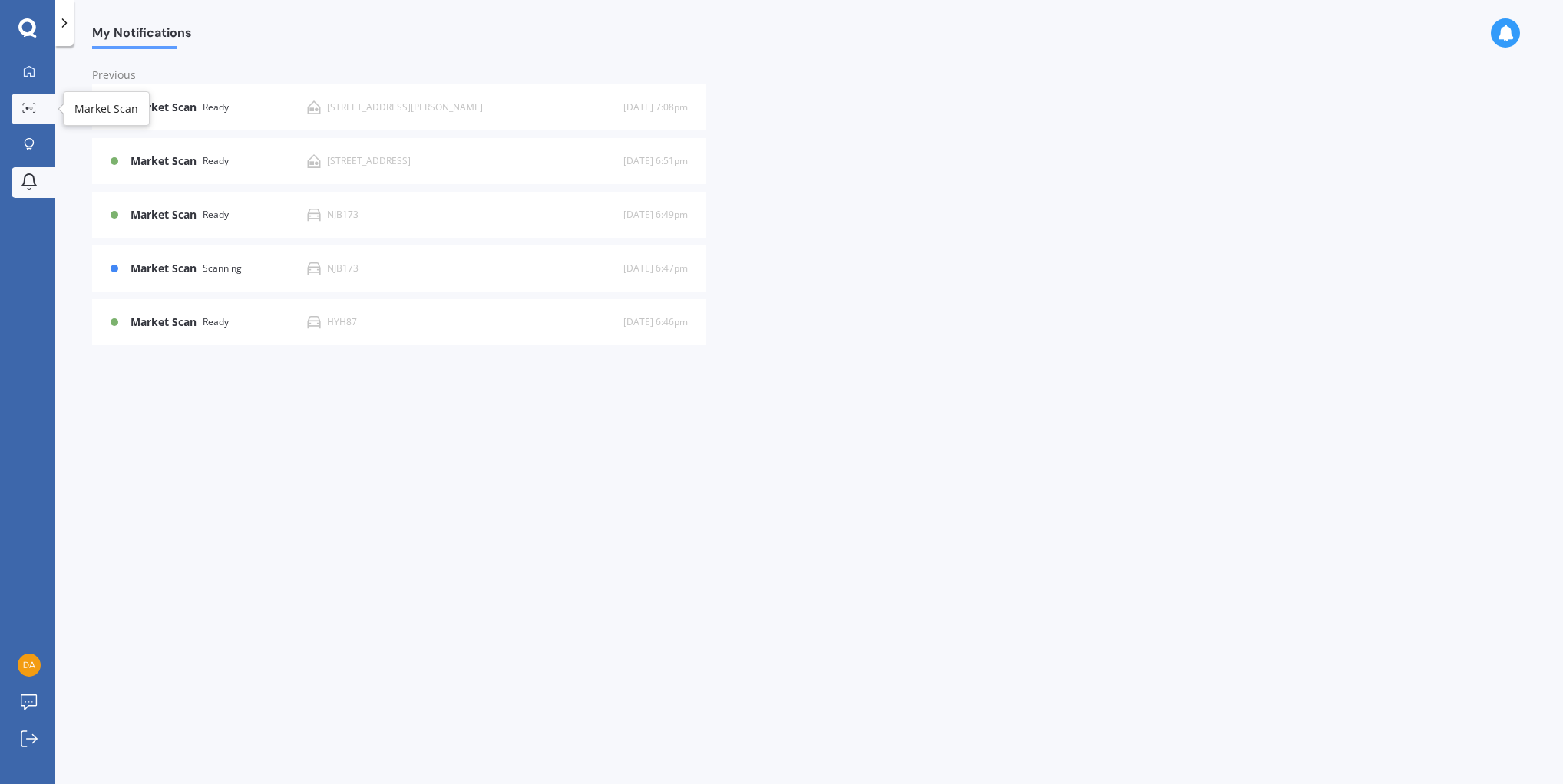
click at [31, 101] on link "Market Scan" at bounding box center [33, 109] width 43 height 30
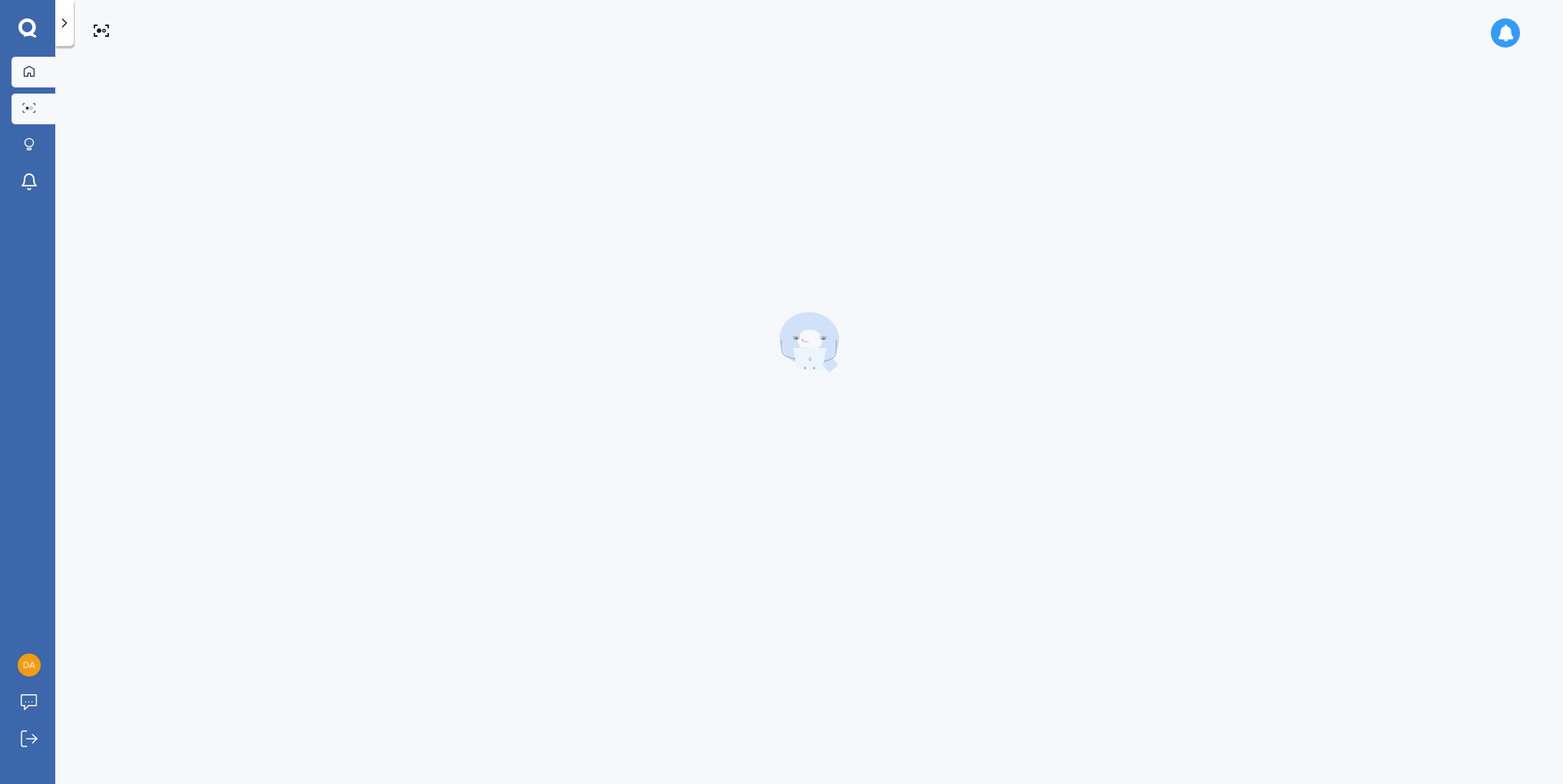
click at [28, 70] on icon at bounding box center [29, 71] width 12 height 12
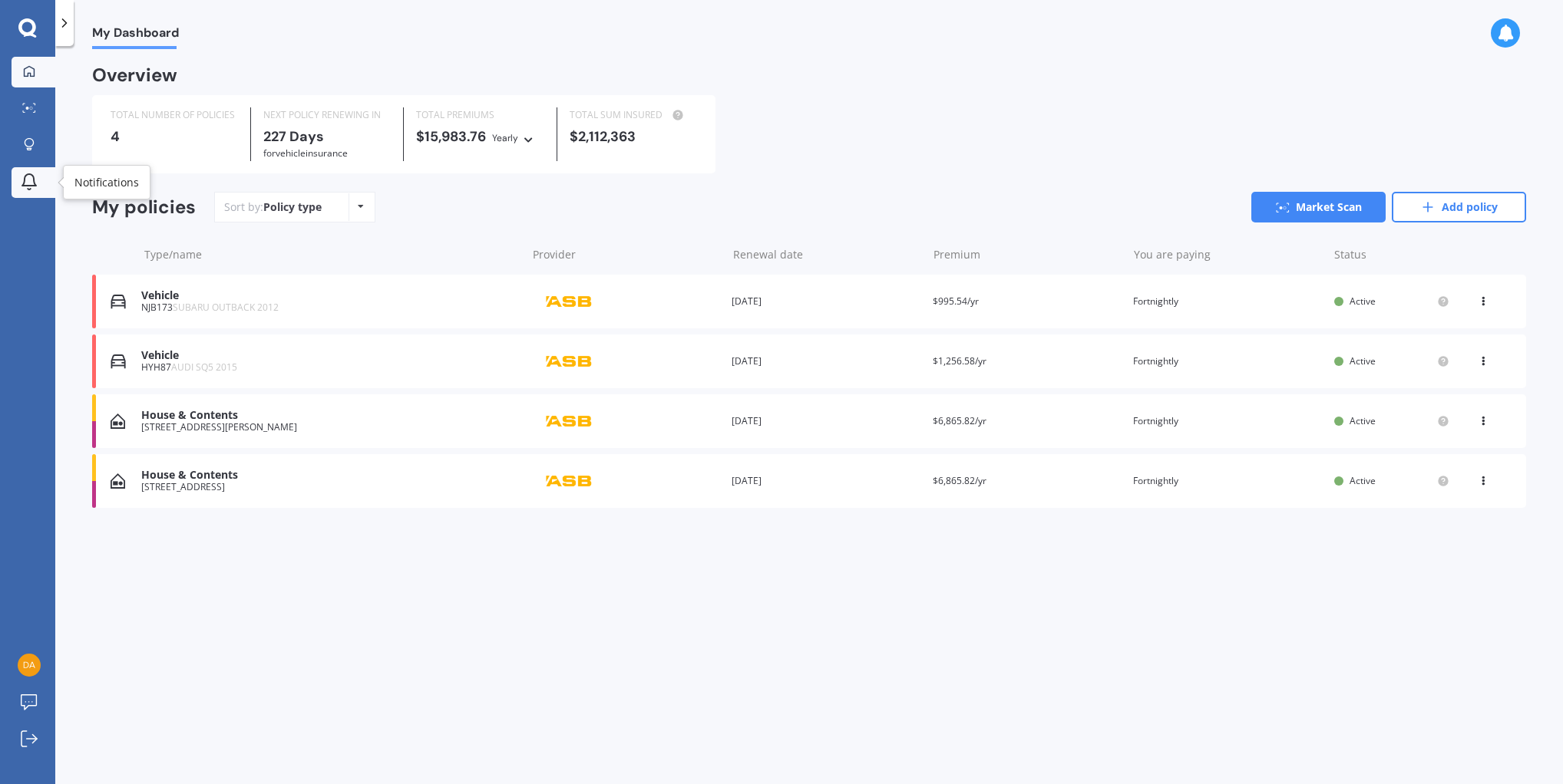
click at [30, 181] on icon at bounding box center [29, 181] width 18 height 18
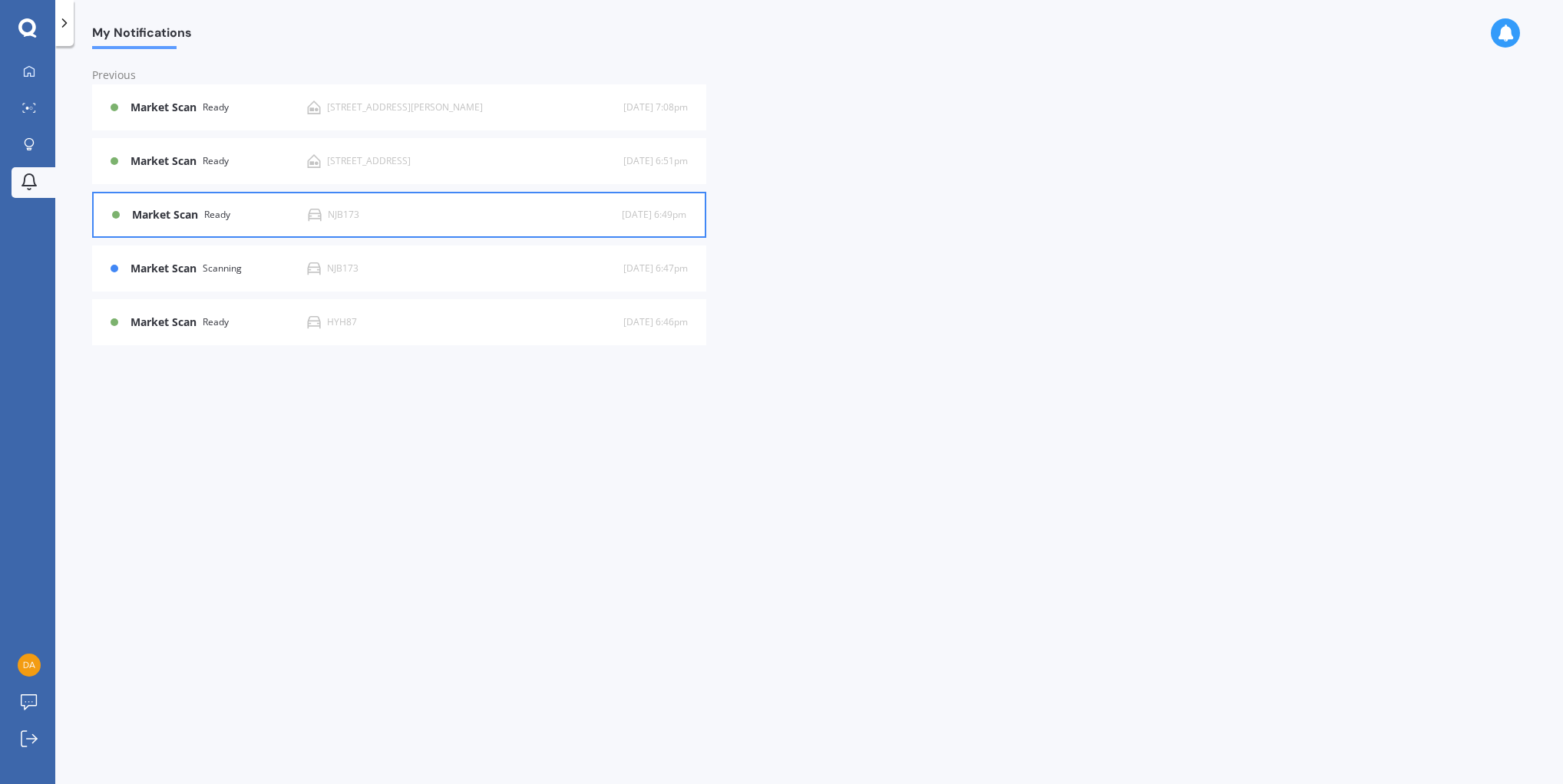
click at [344, 212] on div "NJB173" at bounding box center [343, 214] width 31 height 10
